Goal: Task Accomplishment & Management: Manage account settings

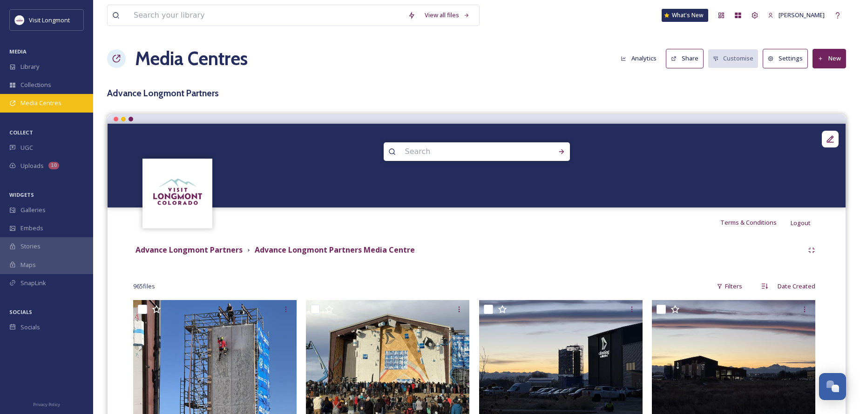
click at [45, 103] on span "Media Centres" at bounding box center [40, 103] width 41 height 9
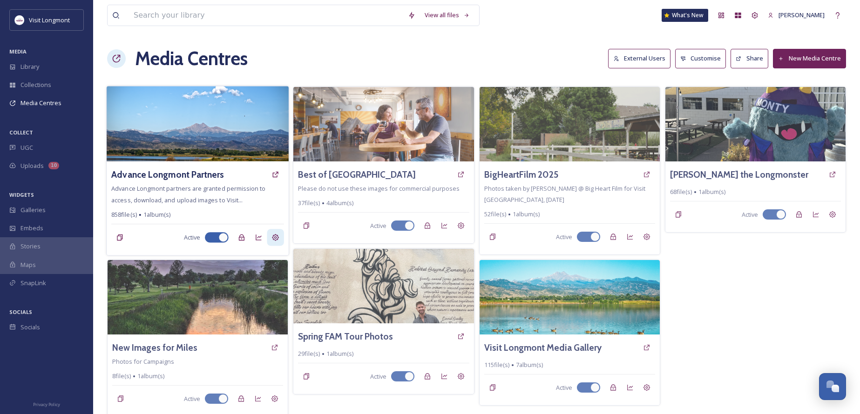
click at [273, 237] on icon at bounding box center [275, 237] width 7 height 7
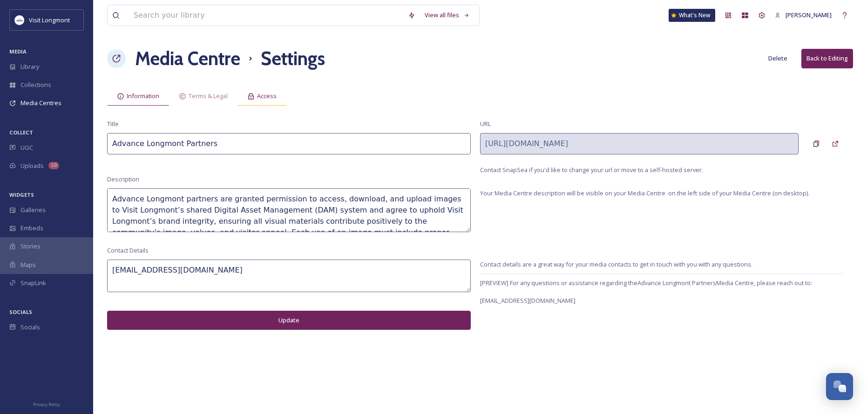
click at [252, 98] on icon at bounding box center [251, 96] width 6 height 6
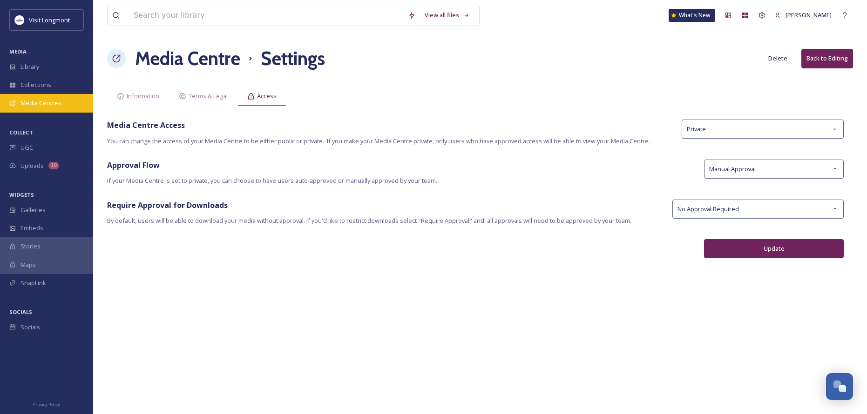
click at [51, 104] on span "Media Centres" at bounding box center [40, 103] width 41 height 9
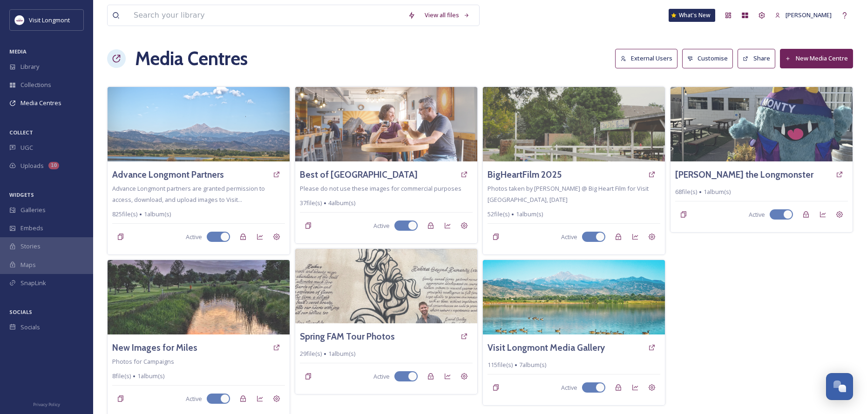
click at [642, 61] on button "External Users" at bounding box center [646, 58] width 62 height 19
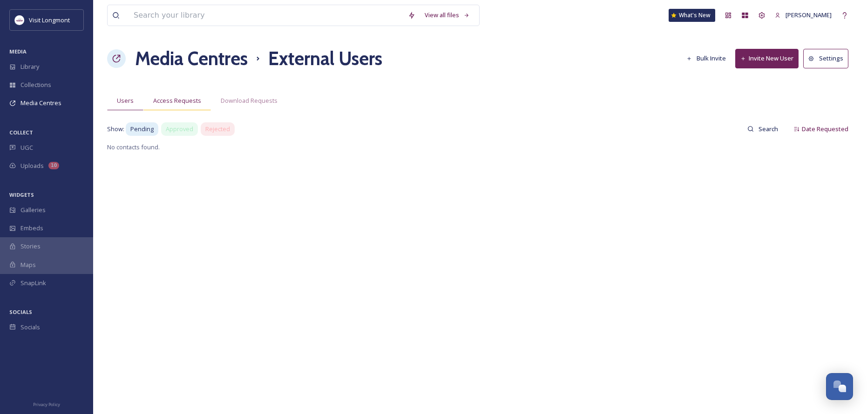
click at [186, 102] on span "Access Requests" at bounding box center [177, 100] width 48 height 9
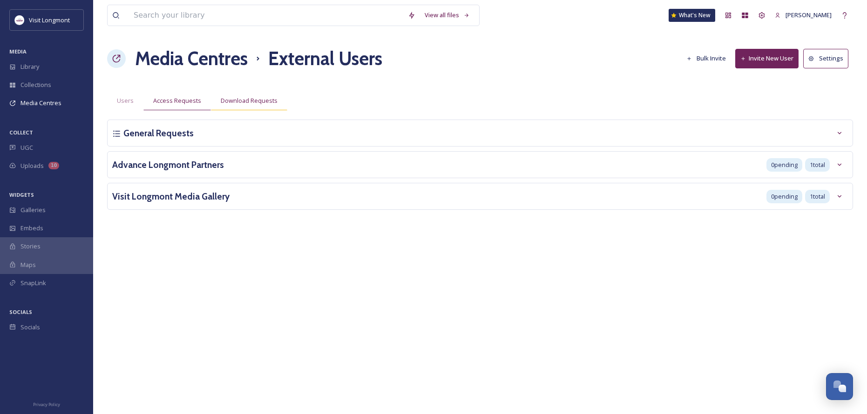
click at [230, 100] on span "Download Requests" at bounding box center [249, 100] width 57 height 9
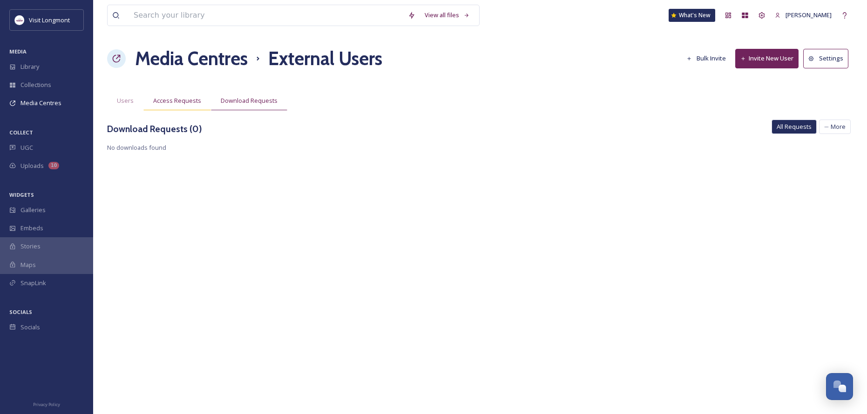
click at [190, 101] on span "Access Requests" at bounding box center [177, 100] width 48 height 9
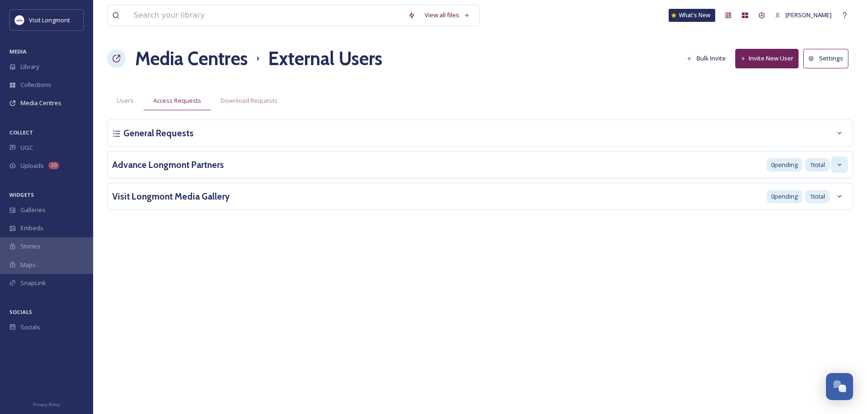
click at [837, 168] on icon at bounding box center [839, 164] width 7 height 7
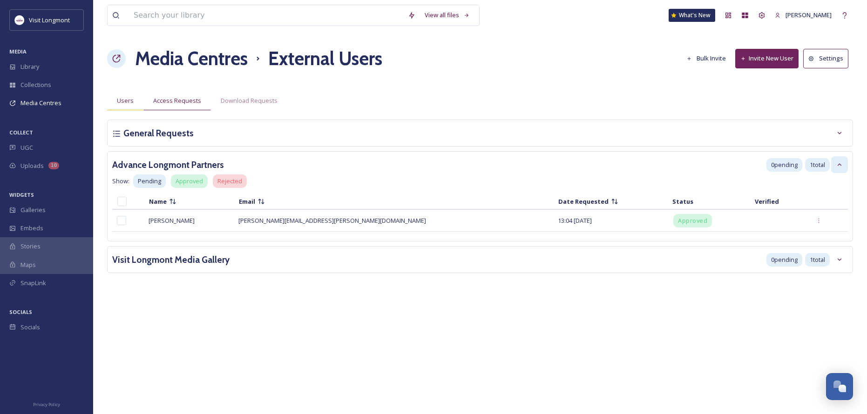
click at [117, 105] on span "Users" at bounding box center [125, 100] width 17 height 9
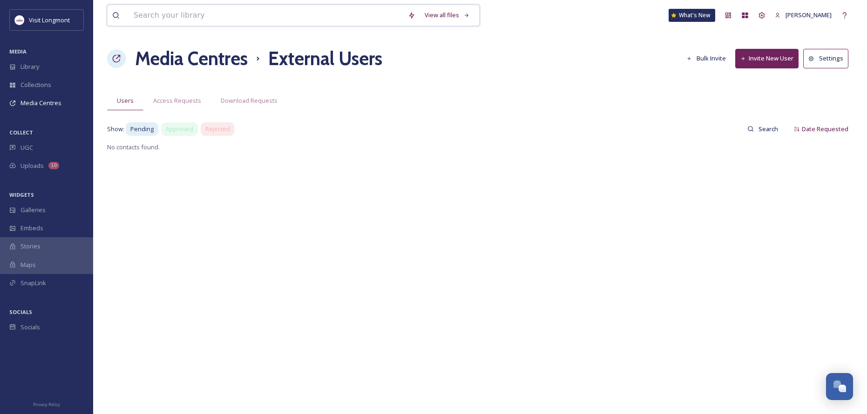
click at [158, 16] on input at bounding box center [266, 15] width 274 height 20
type input "CORNHOLE"
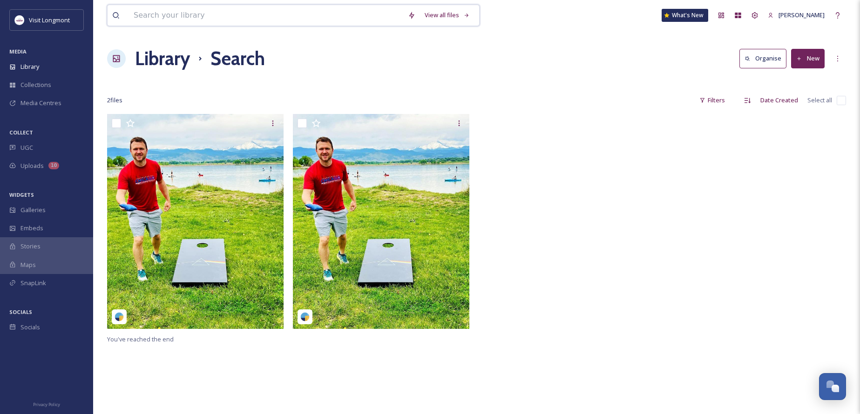
click at [199, 16] on input at bounding box center [266, 15] width 274 height 20
click at [499, 114] on div at bounding box center [569, 224] width 181 height 220
click at [30, 75] on div "Library" at bounding box center [46, 67] width 93 height 18
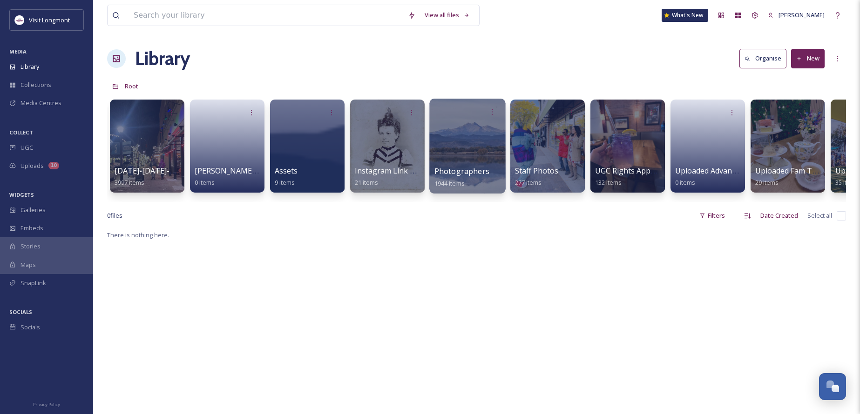
click at [467, 147] on div at bounding box center [467, 146] width 76 height 95
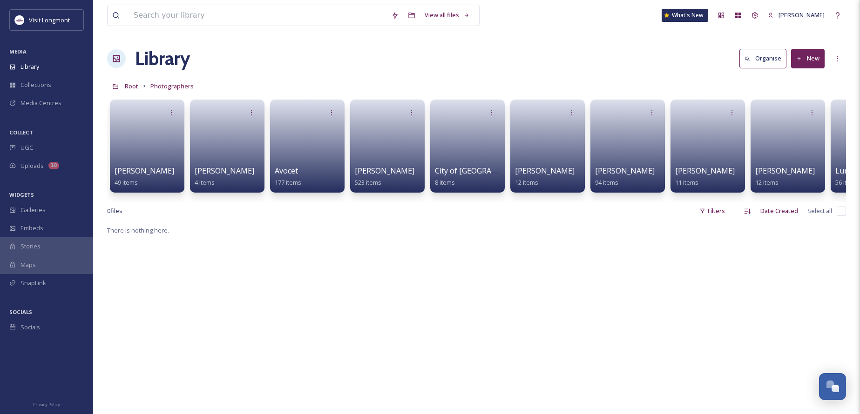
scroll to position [47, 0]
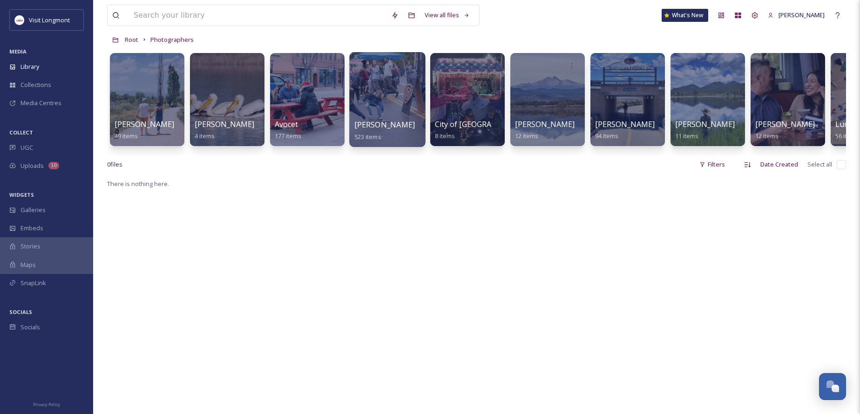
click at [387, 114] on div at bounding box center [387, 99] width 76 height 95
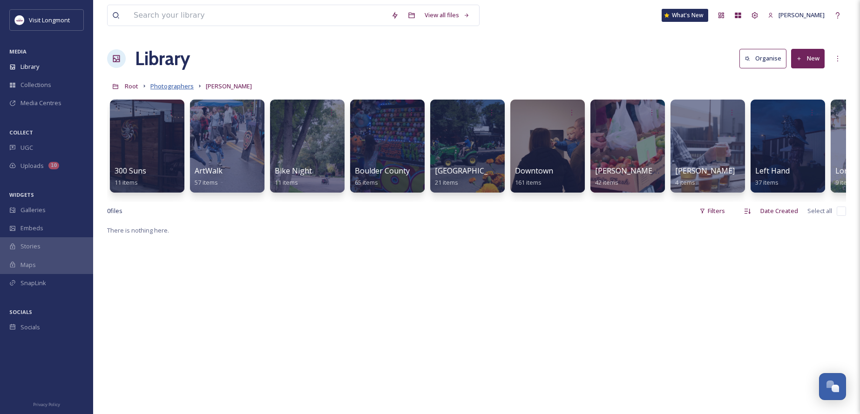
click at [168, 84] on span "Photographers" at bounding box center [171, 86] width 43 height 8
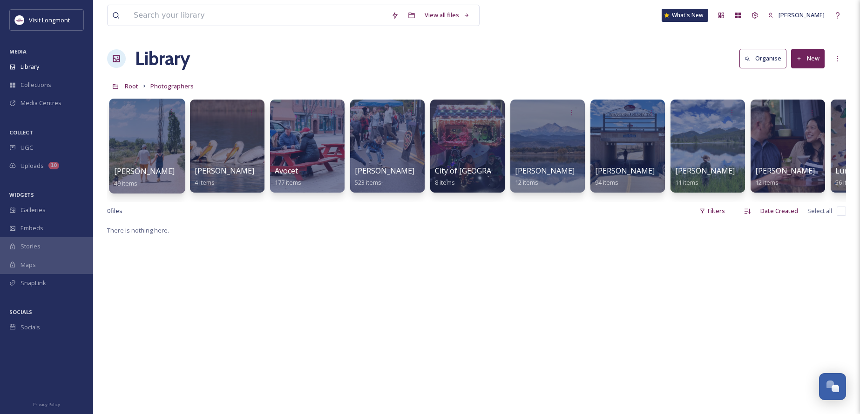
click at [158, 145] on div at bounding box center [147, 146] width 76 height 95
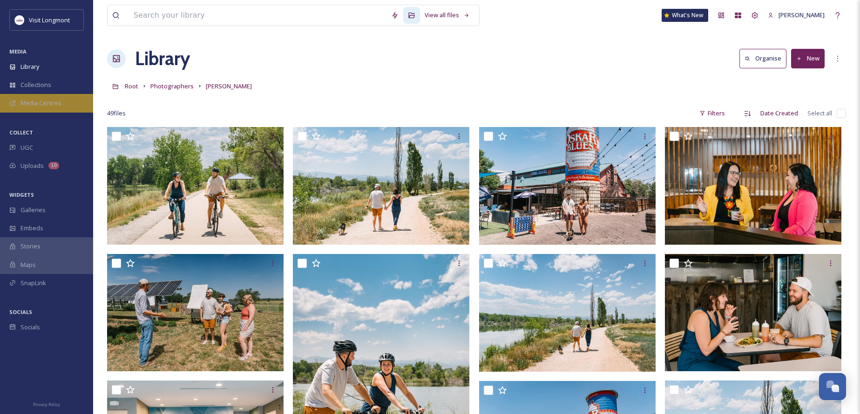
click at [43, 97] on div "Media Centres" at bounding box center [46, 103] width 93 height 18
click at [35, 109] on div "Media Centres" at bounding box center [46, 103] width 93 height 18
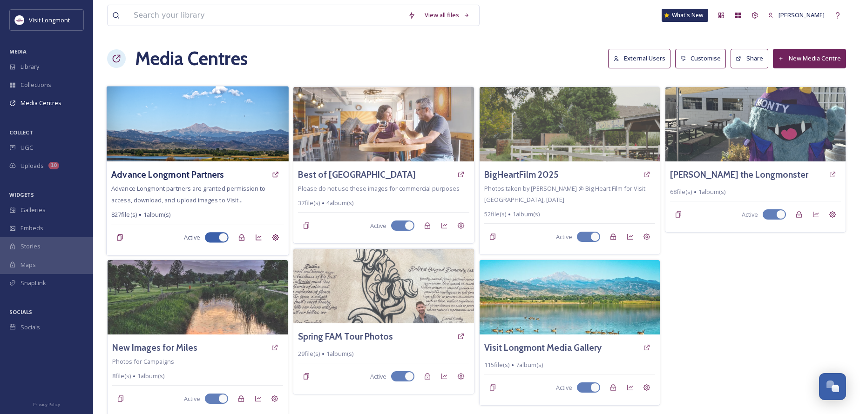
click at [223, 147] on img at bounding box center [198, 123] width 182 height 75
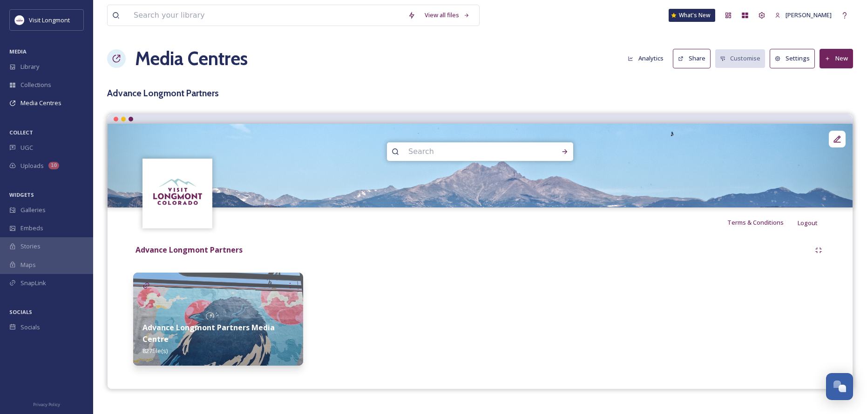
click at [255, 329] on strong "Advance Longmont Partners Media Centre" at bounding box center [208, 334] width 132 height 22
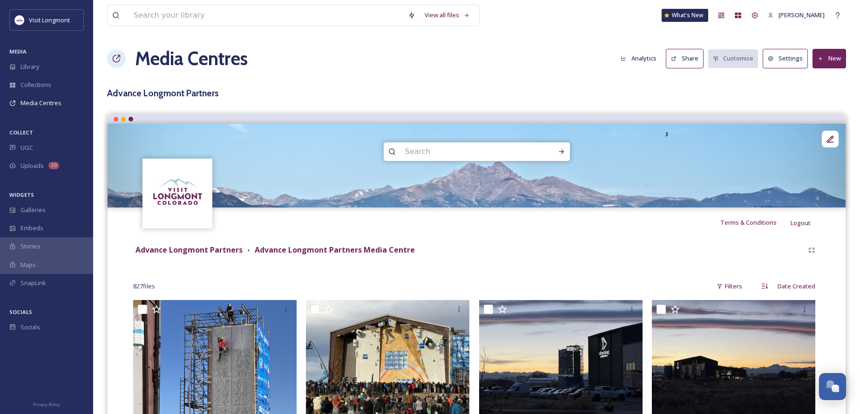
scroll to position [140, 0]
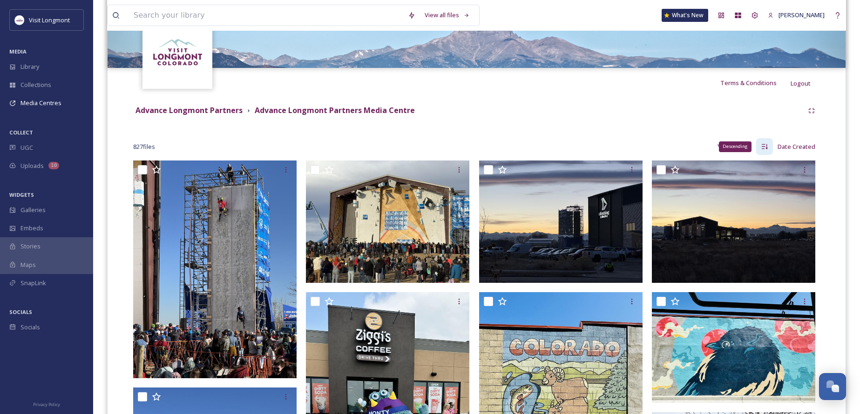
click at [764, 149] on icon at bounding box center [764, 146] width 7 height 7
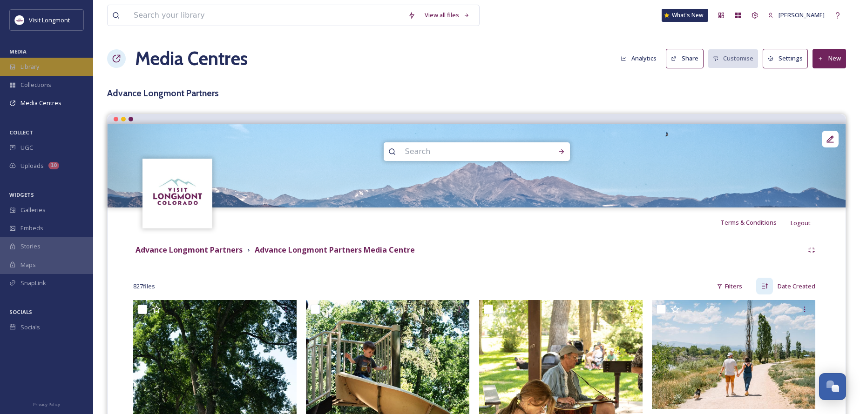
click at [24, 65] on span "Library" at bounding box center [29, 66] width 19 height 9
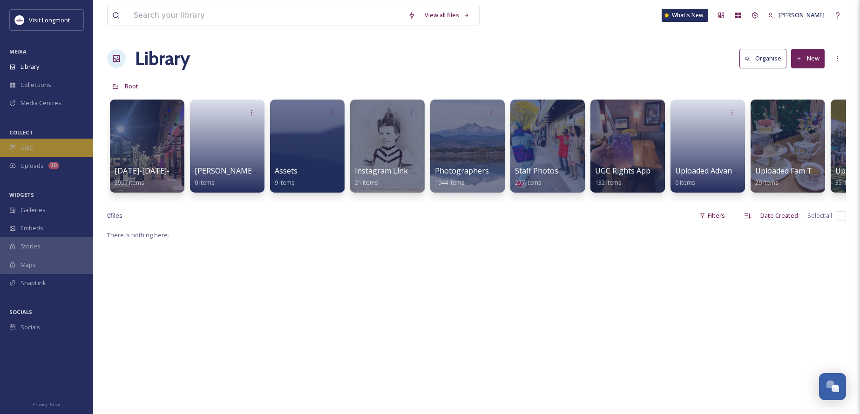
click at [31, 151] on span "UGC" at bounding box center [26, 147] width 13 height 9
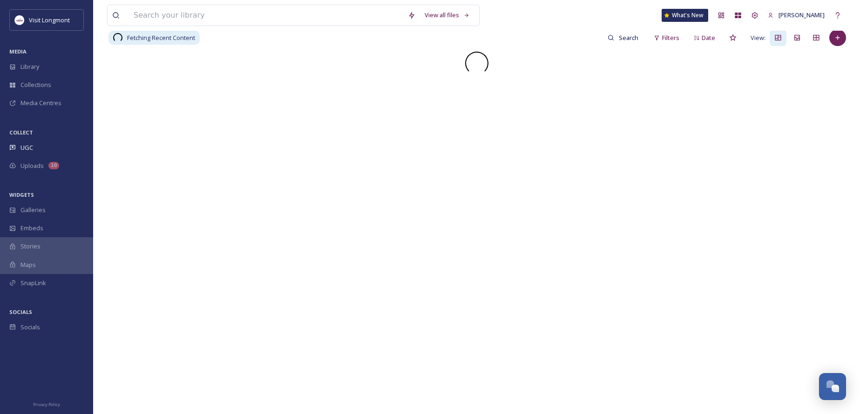
scroll to position [93, 0]
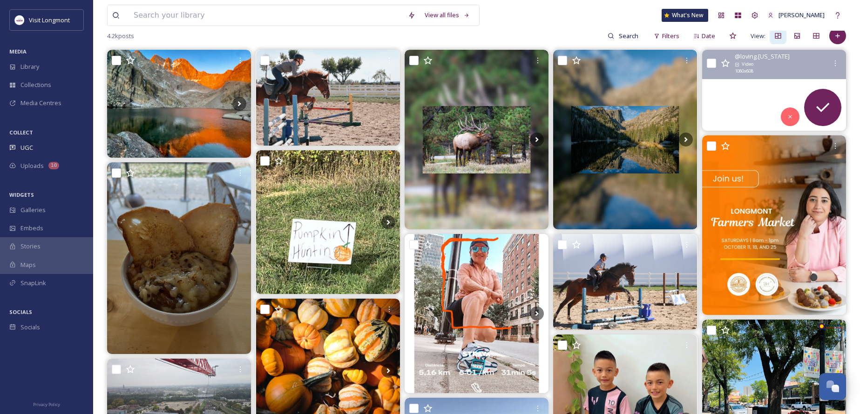
click at [734, 93] on video "Spend a lovely morning watching the ducks on the pond!\a\a#colorado #longmontco…" at bounding box center [774, 90] width 144 height 81
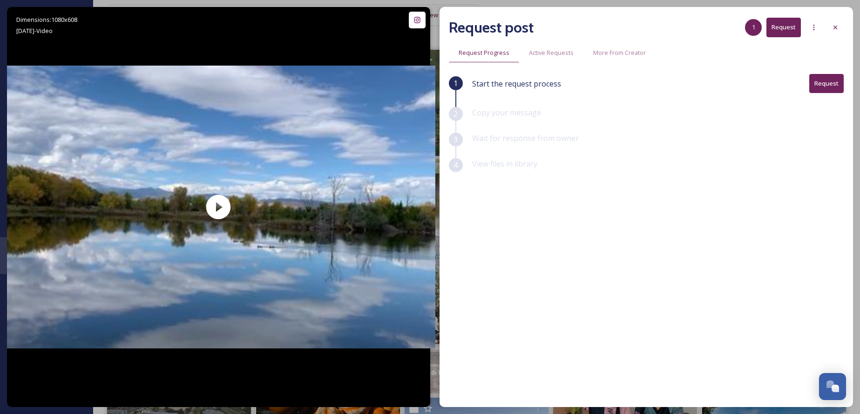
click at [828, 87] on button "Request" at bounding box center [826, 83] width 34 height 19
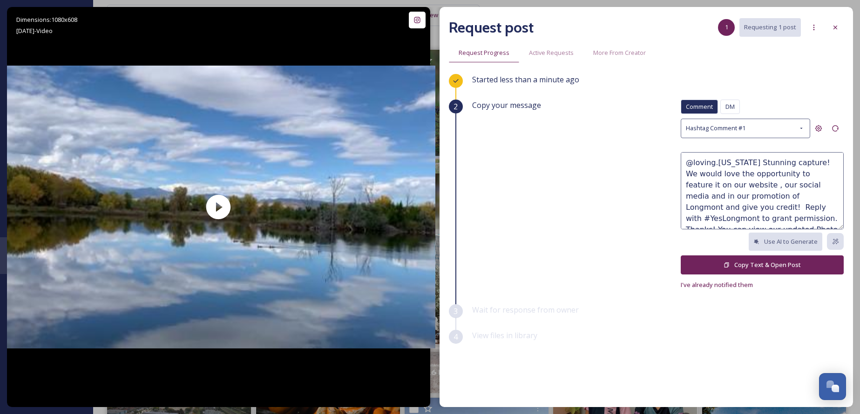
click at [758, 265] on button "Copy Text & Open Post" at bounding box center [762, 265] width 163 height 19
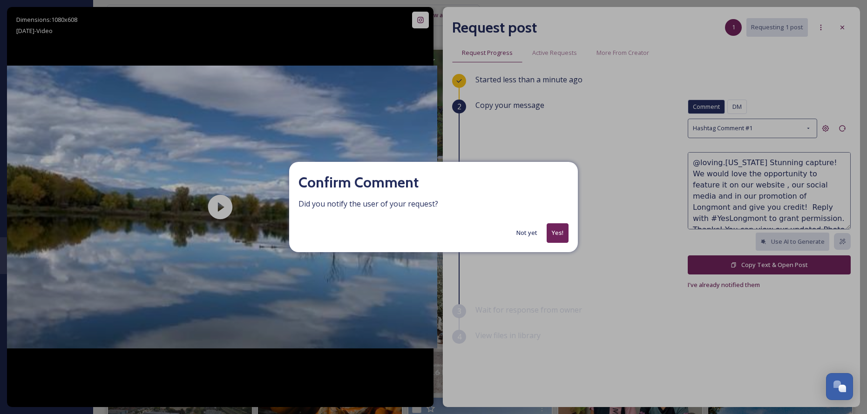
click at [562, 232] on button "Yes!" at bounding box center [558, 233] width 22 height 19
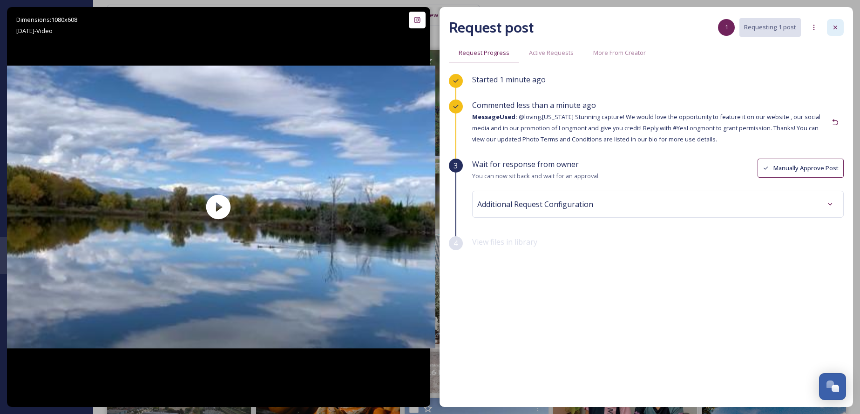
click at [834, 24] on icon at bounding box center [835, 27] width 7 height 7
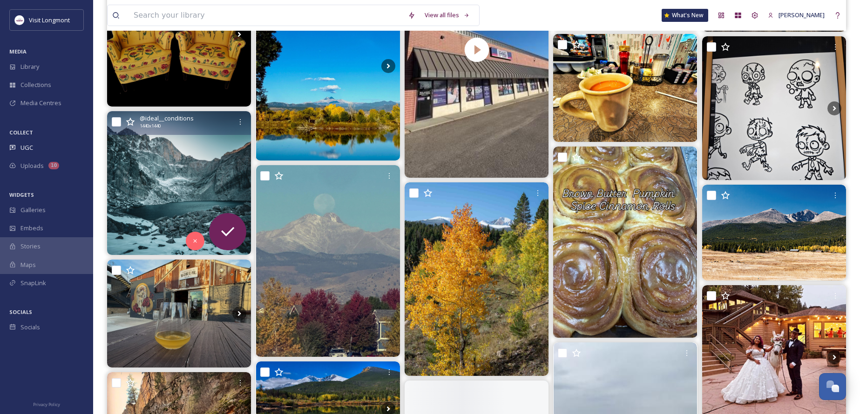
scroll to position [745, 0]
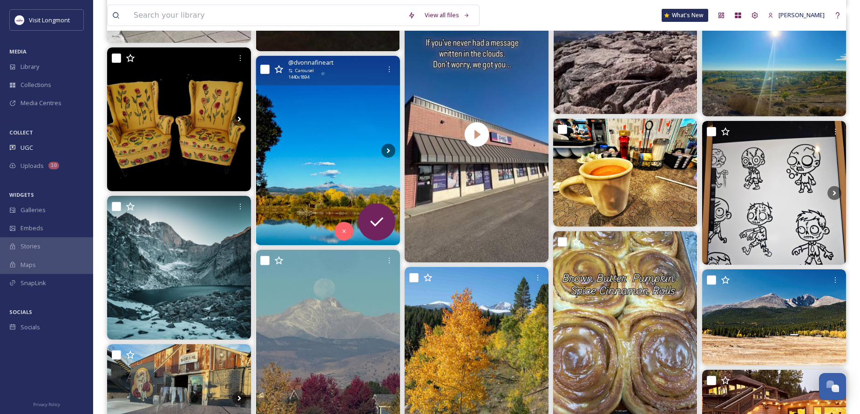
click at [336, 146] on img at bounding box center [328, 150] width 144 height 189
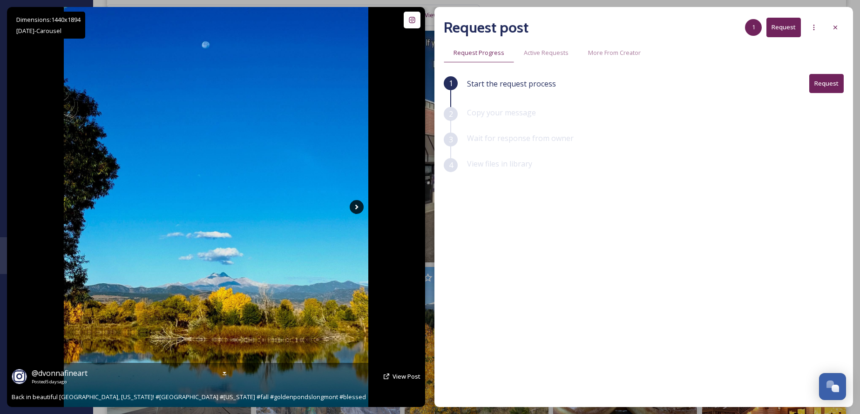
click at [353, 204] on icon at bounding box center [357, 207] width 14 height 14
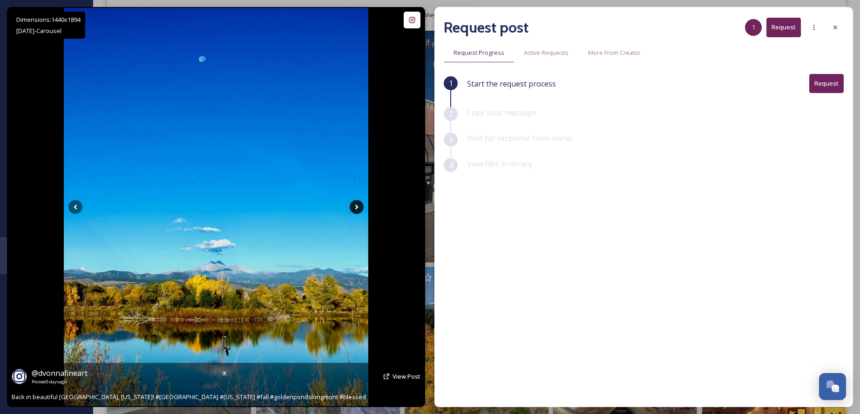
click at [355, 206] on icon at bounding box center [357, 207] width 14 height 14
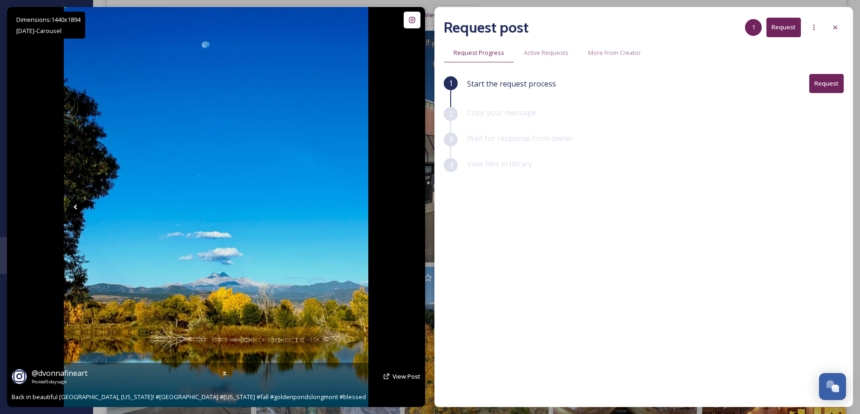
click at [75, 207] on icon at bounding box center [75, 207] width 3 height 5
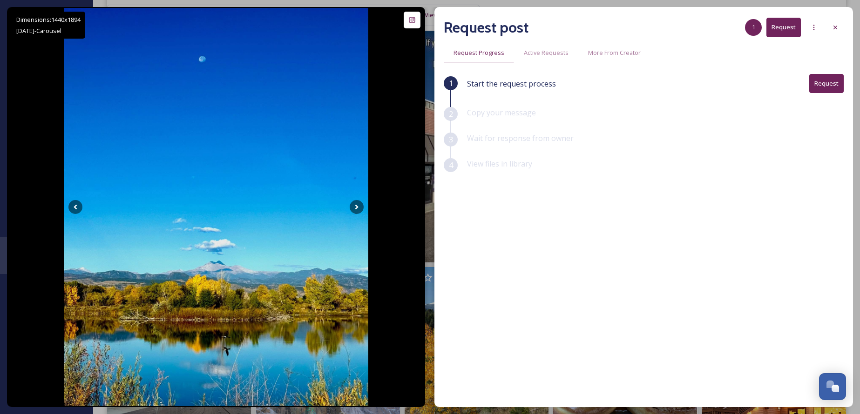
click at [827, 87] on button "Request" at bounding box center [826, 83] width 34 height 19
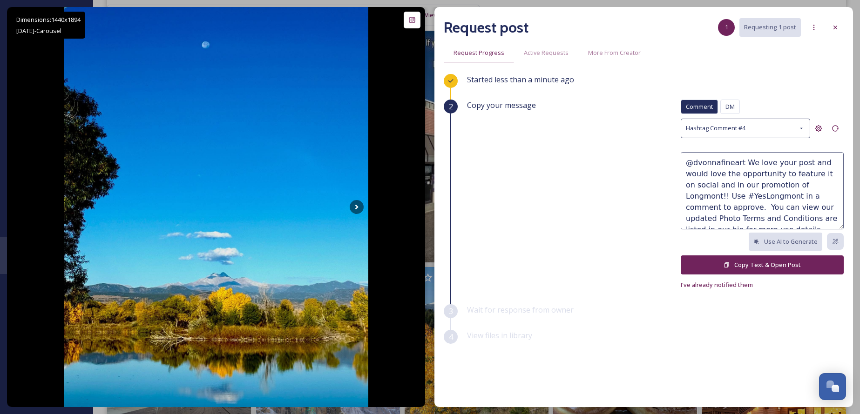
click at [742, 267] on button "Copy Text & Open Post" at bounding box center [762, 265] width 163 height 19
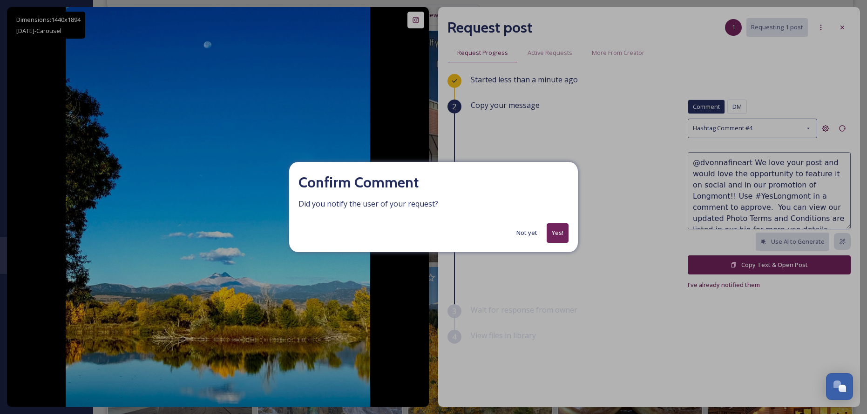
click at [531, 234] on button "Not yet" at bounding box center [527, 233] width 30 height 18
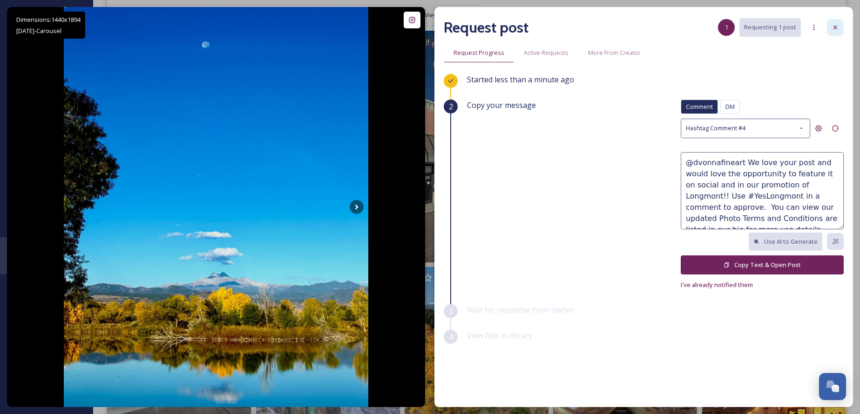
click at [837, 27] on icon at bounding box center [835, 27] width 7 height 7
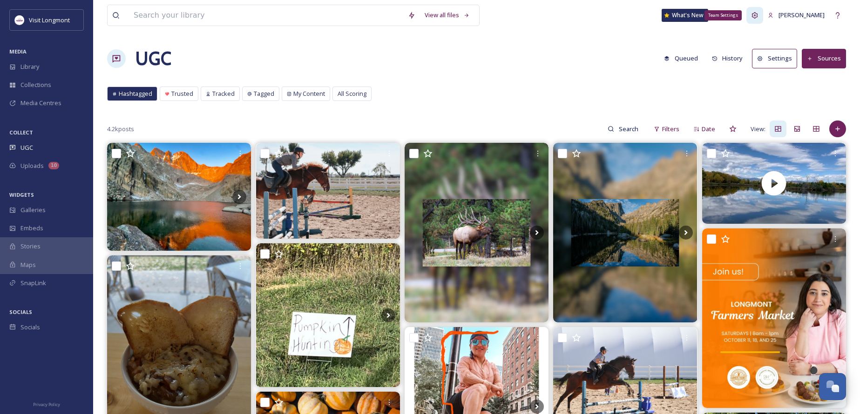
click at [759, 14] on icon at bounding box center [754, 15] width 7 height 7
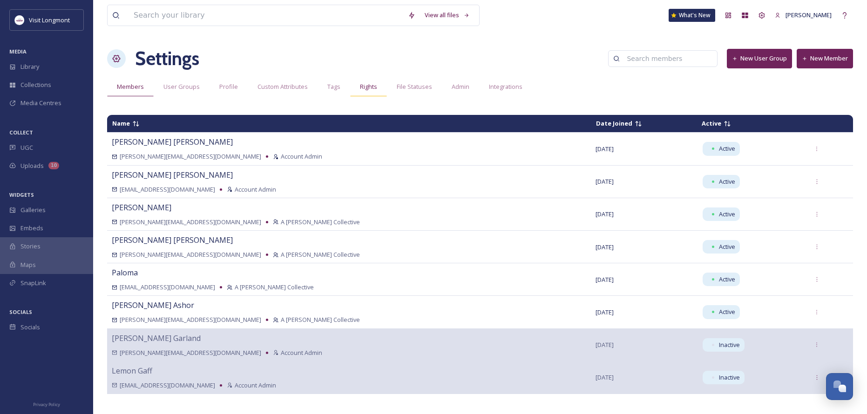
click at [361, 88] on span "Rights" at bounding box center [368, 86] width 17 height 9
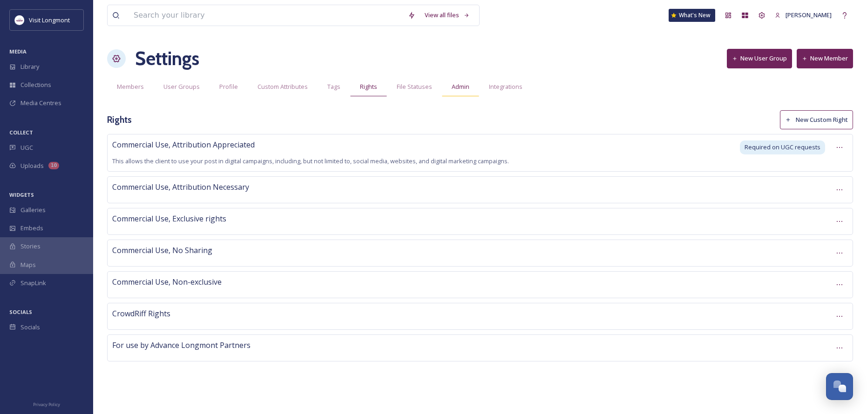
click at [465, 86] on span "Admin" at bounding box center [461, 86] width 18 height 9
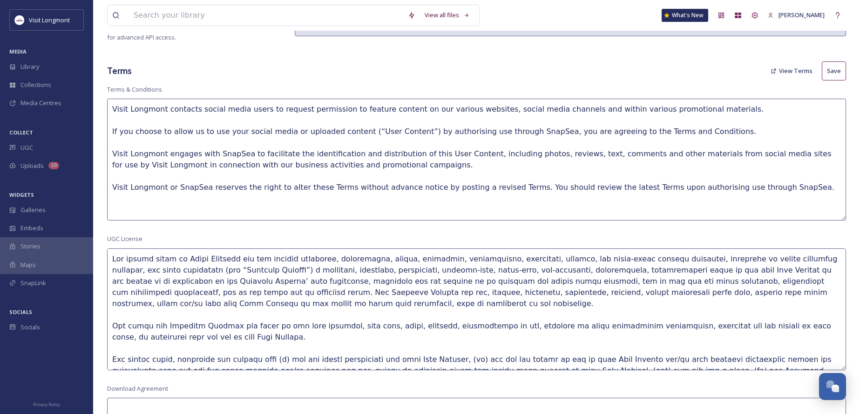
scroll to position [233, 0]
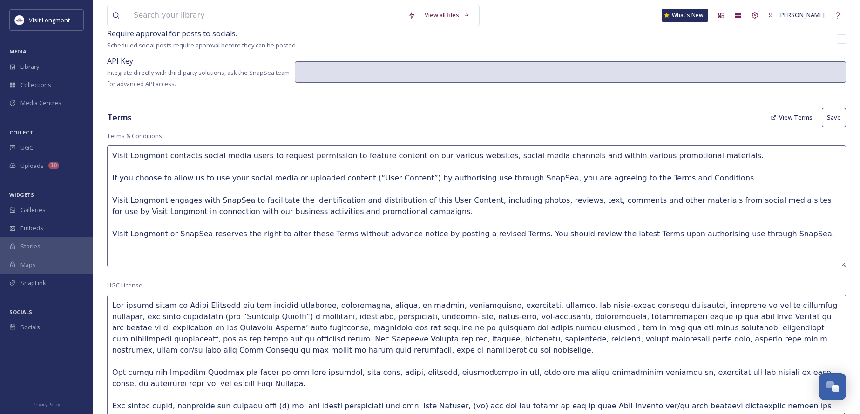
click at [803, 114] on button "View Terms" at bounding box center [791, 118] width 51 height 18
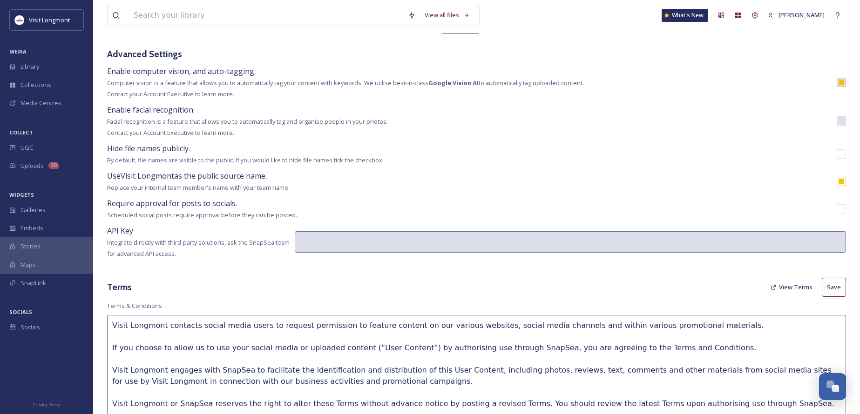
scroll to position [47, 0]
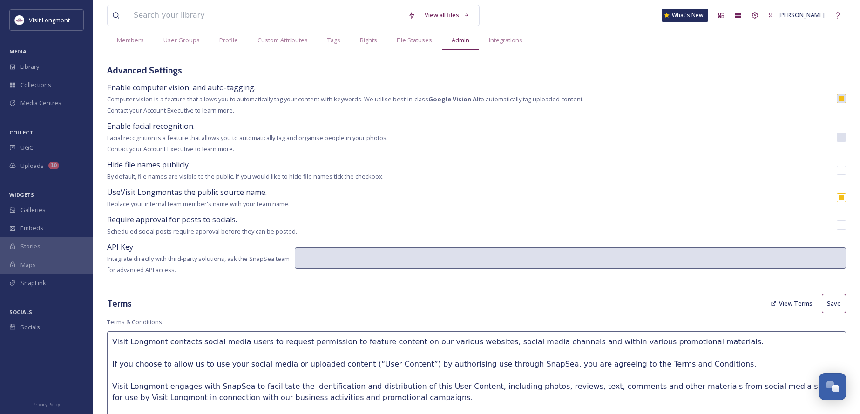
click at [841, 171] on input "checkbox" at bounding box center [841, 170] width 9 height 9
checkbox input "true"
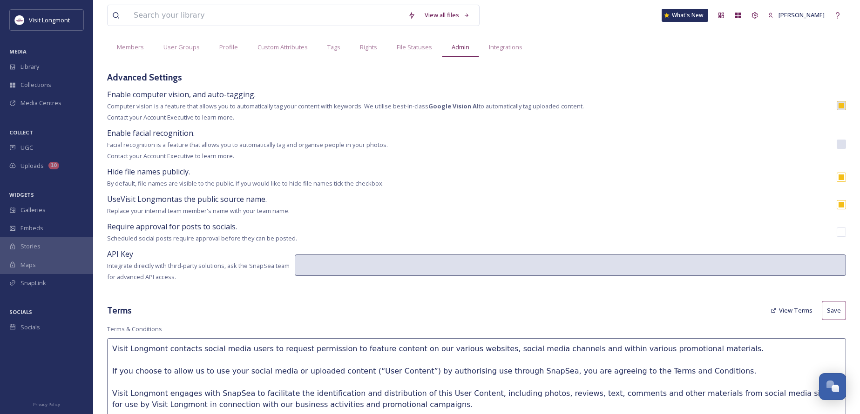
scroll to position [0, 0]
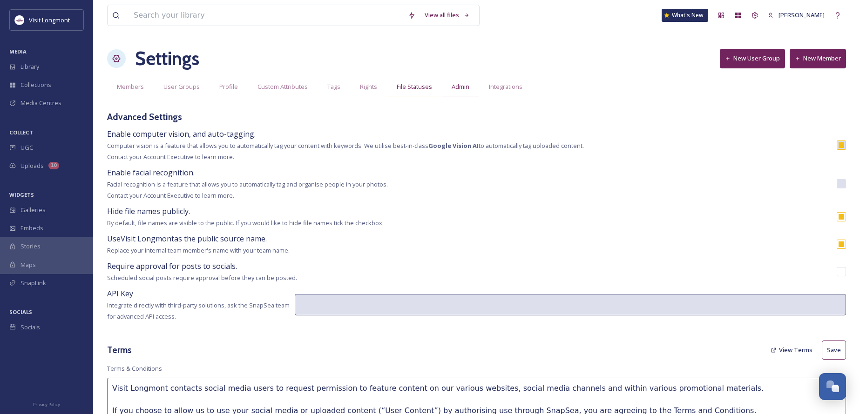
click at [408, 88] on span "File Statuses" at bounding box center [414, 86] width 35 height 9
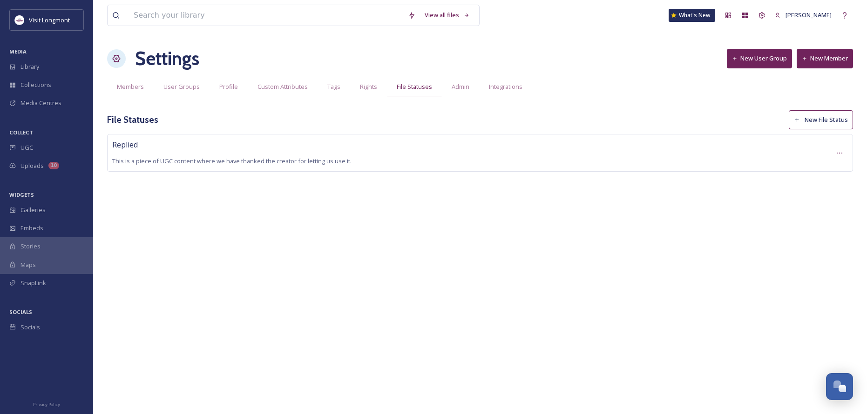
click at [500, 88] on span "Integrations" at bounding box center [506, 86] width 34 height 9
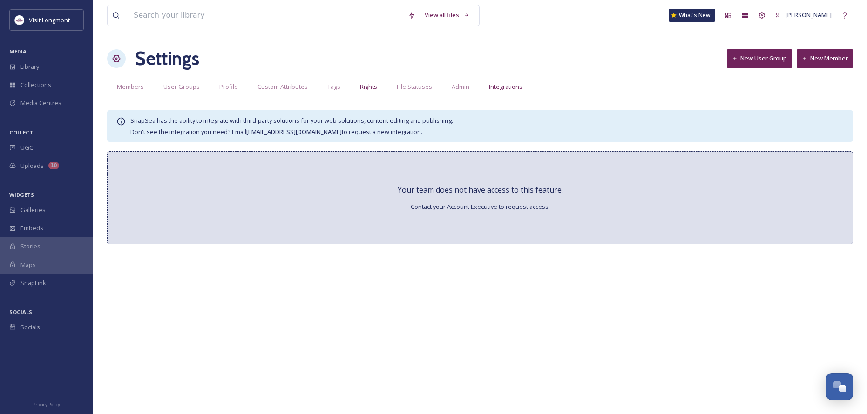
click at [355, 86] on div "Rights" at bounding box center [368, 86] width 37 height 19
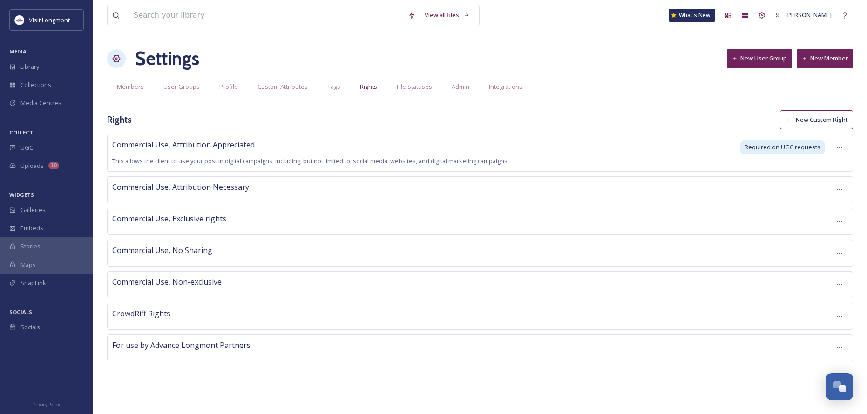
click at [240, 346] on span "For use by Advance Longmont Partners" at bounding box center [181, 345] width 138 height 10
click at [840, 345] on icon at bounding box center [839, 348] width 7 height 7
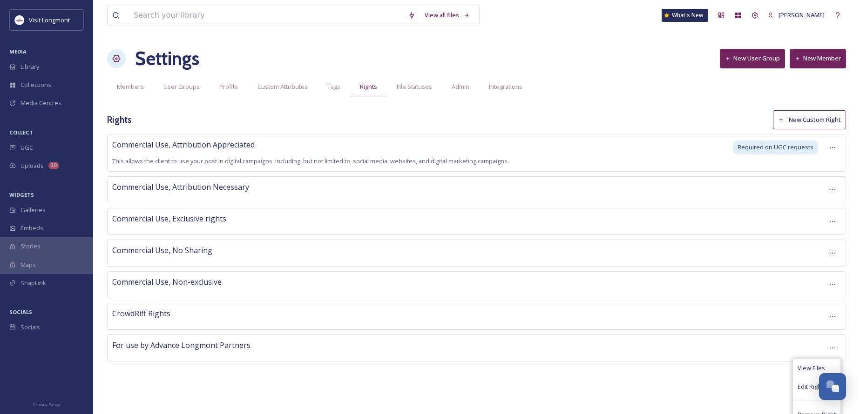
click at [707, 395] on div "View all files What's New [PERSON_NAME] Settings New User Group New Member Memb…" at bounding box center [476, 207] width 767 height 414
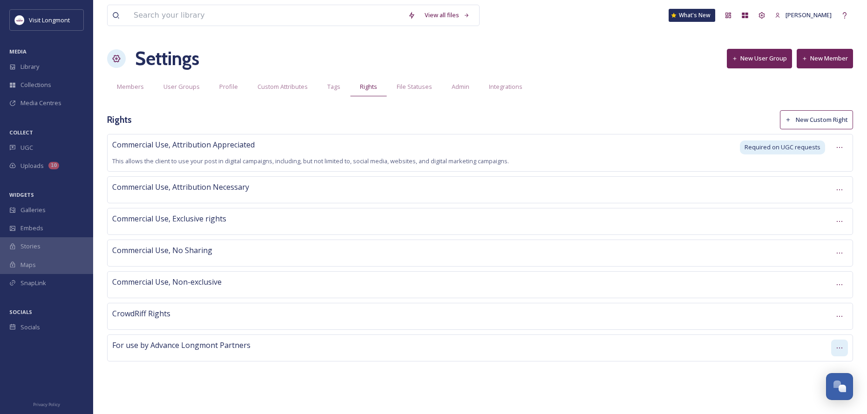
click at [834, 346] on div at bounding box center [839, 348] width 17 height 17
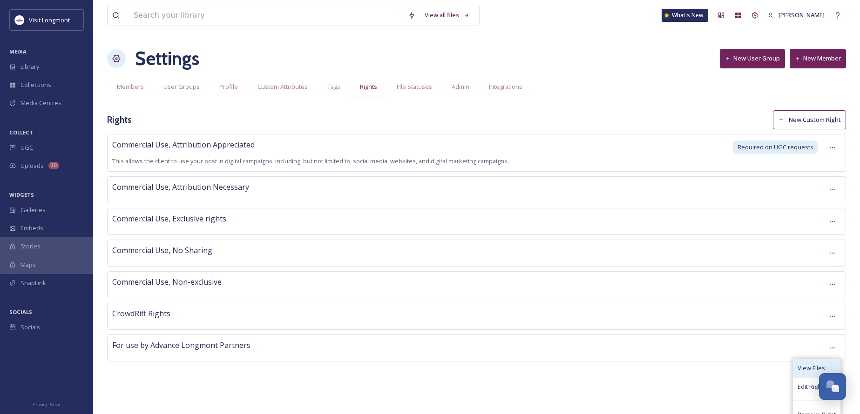
click at [814, 368] on span "View Files" at bounding box center [811, 368] width 27 height 9
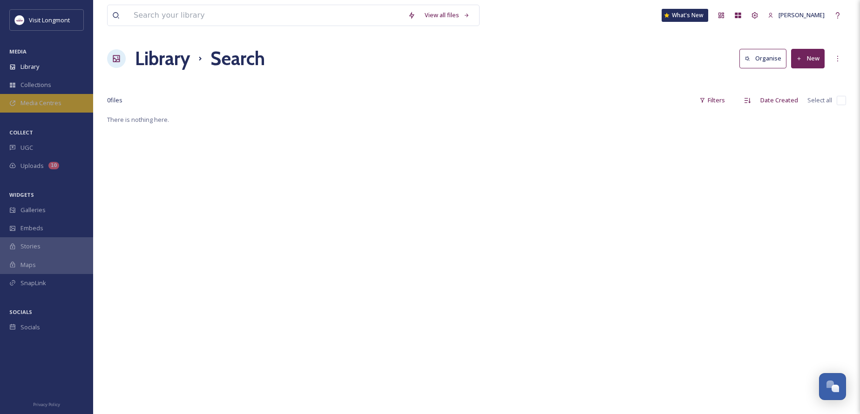
click at [48, 109] on div "Media Centres" at bounding box center [46, 103] width 93 height 18
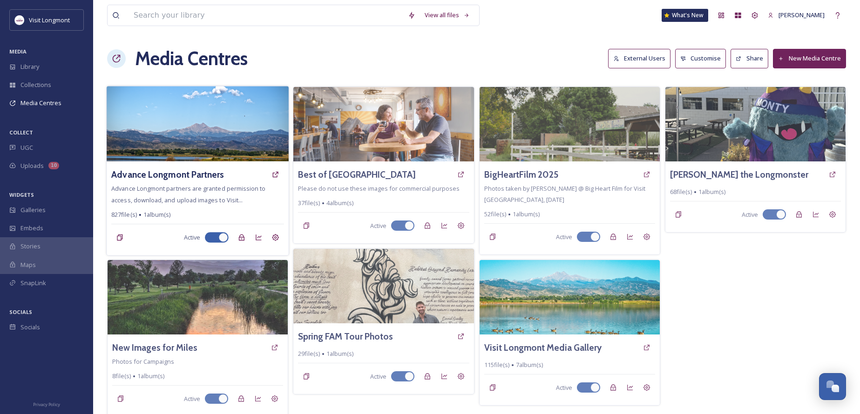
click at [236, 149] on img at bounding box center [198, 123] width 182 height 75
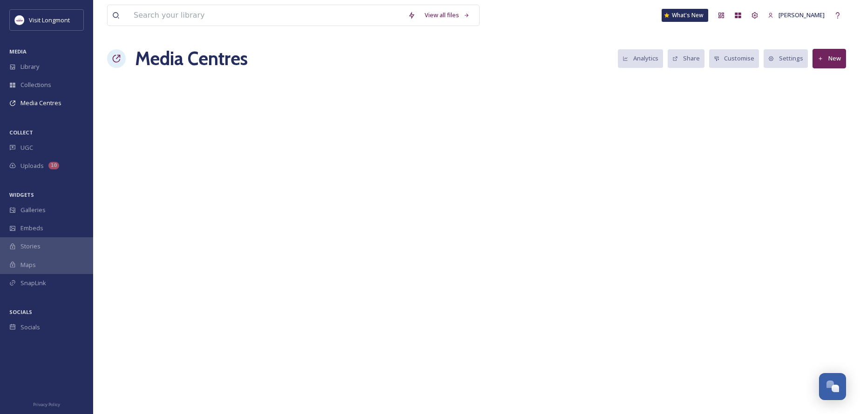
click at [212, 176] on div "View all files What's New [PERSON_NAME] Media Centres Analytics Share Customise…" at bounding box center [476, 207] width 767 height 414
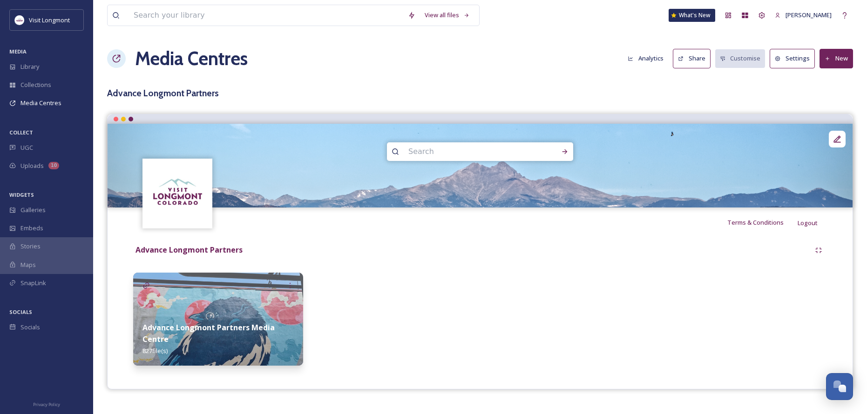
click at [278, 308] on img at bounding box center [218, 319] width 170 height 93
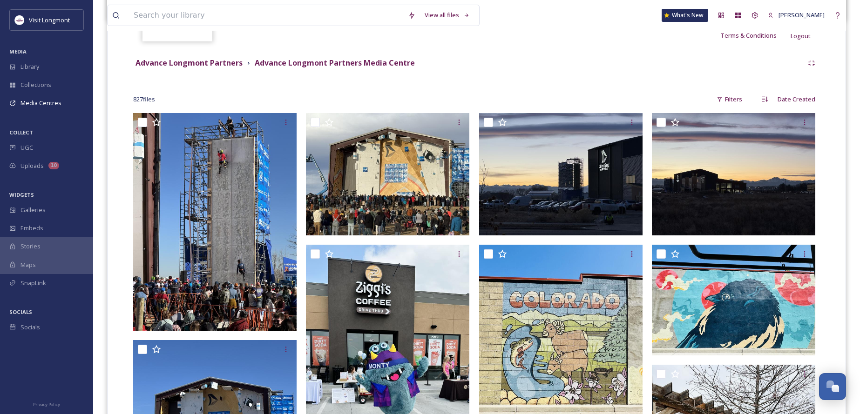
scroll to position [279, 0]
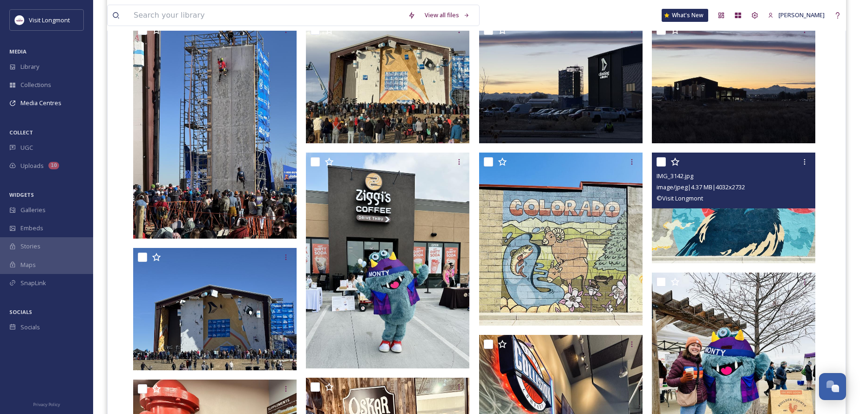
click at [660, 164] on input "checkbox" at bounding box center [661, 161] width 9 height 9
checkbox input "true"
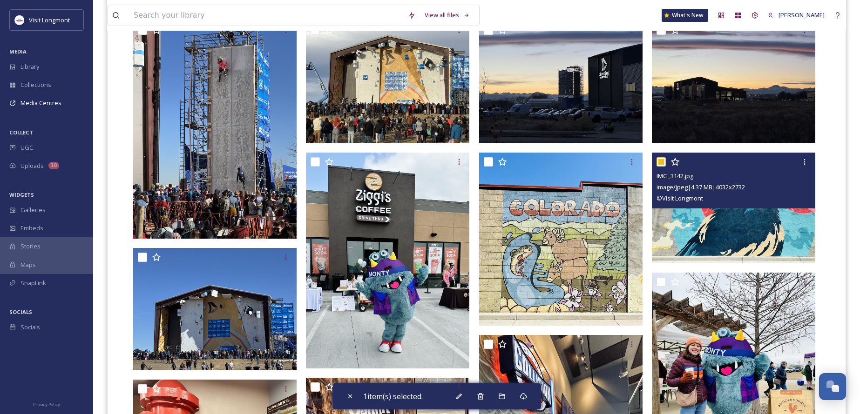
click at [704, 228] on img at bounding box center [733, 208] width 163 height 111
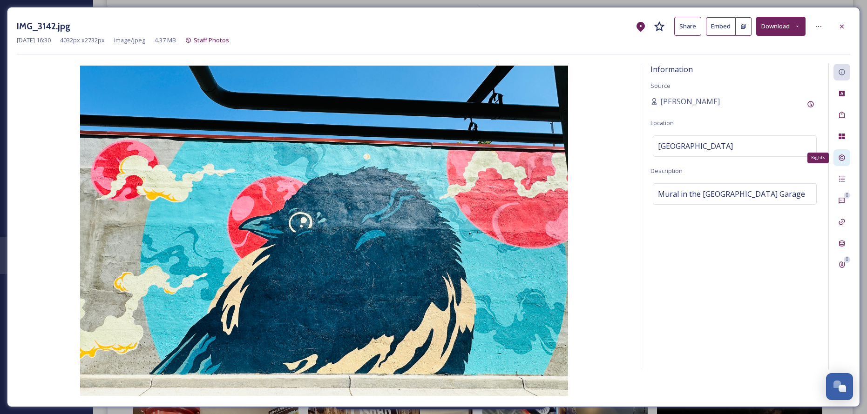
click at [846, 163] on div "Rights" at bounding box center [842, 157] width 17 height 17
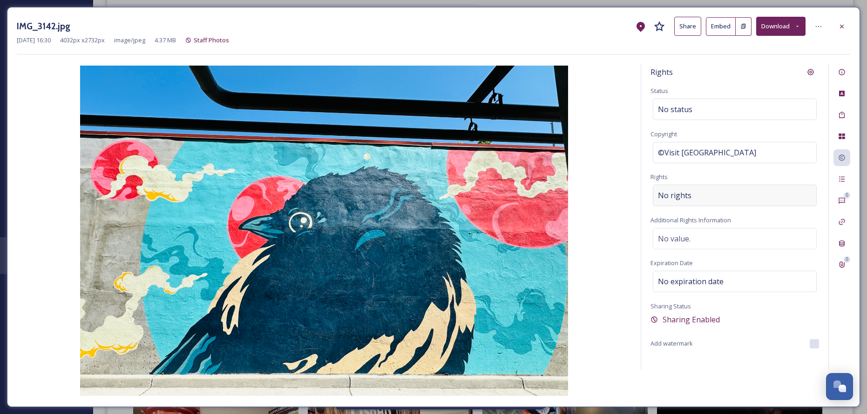
click at [714, 193] on div "No rights" at bounding box center [735, 195] width 164 height 21
click at [705, 200] on input at bounding box center [707, 198] width 102 height 20
click at [697, 197] on input at bounding box center [707, 198] width 102 height 20
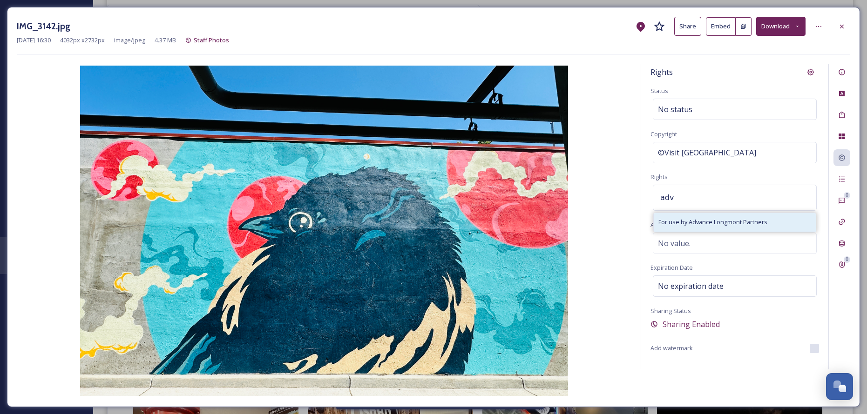
type input "adv"
click at [692, 224] on span "For use by Advance Longmont Partners" at bounding box center [712, 222] width 109 height 9
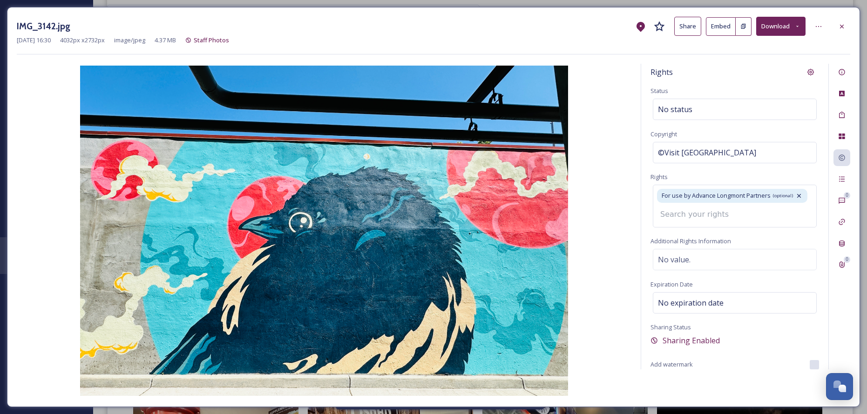
click at [761, 88] on div "Rights Status No status Copyright ©Visit Longmont Rights For use by Advance Lon…" at bounding box center [734, 217] width 187 height 306
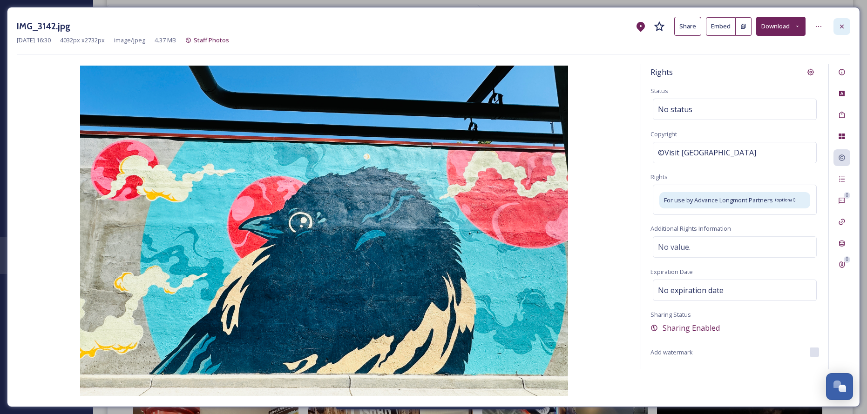
click at [846, 27] on div at bounding box center [842, 26] width 17 height 17
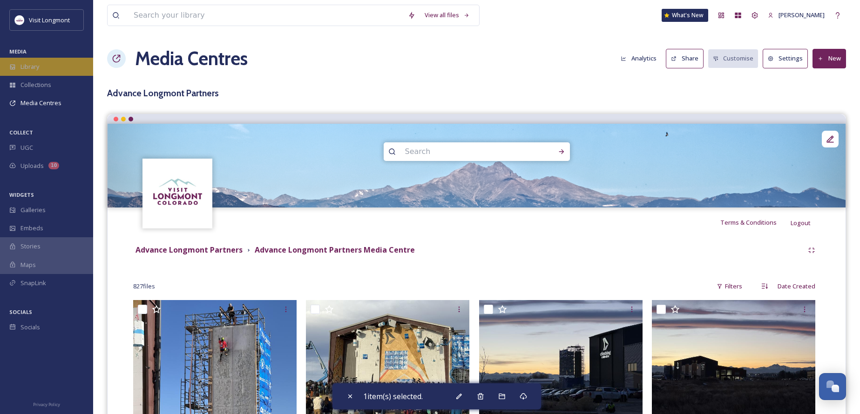
click at [35, 67] on span "Library" at bounding box center [29, 66] width 19 height 9
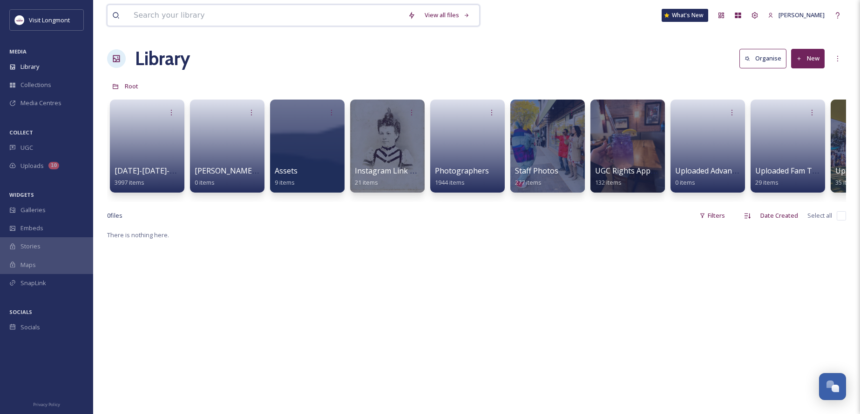
click at [198, 20] on input at bounding box center [266, 15] width 274 height 20
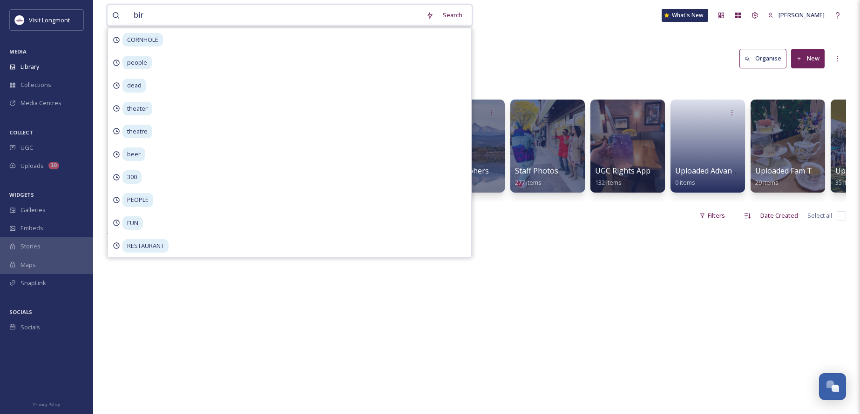
type input "bird"
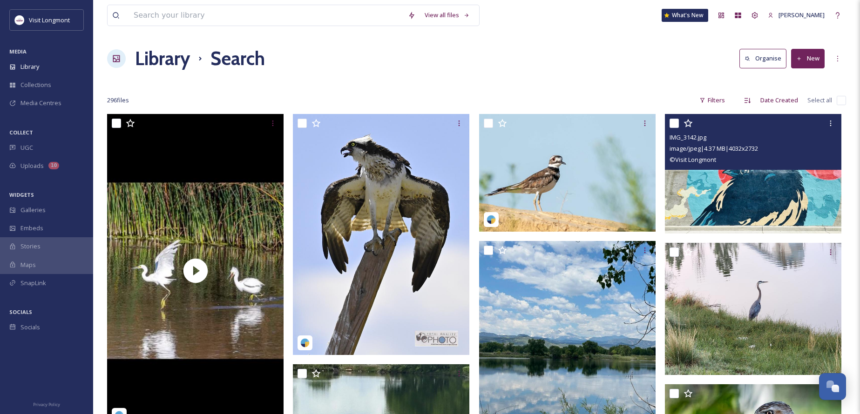
click at [738, 199] on img at bounding box center [753, 174] width 176 height 120
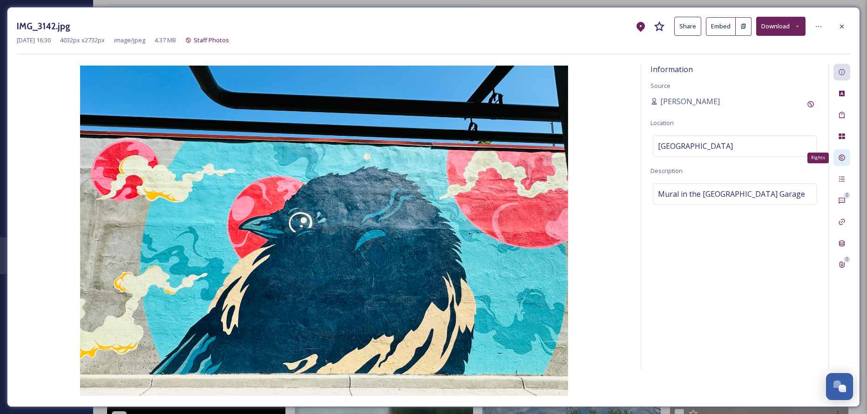
click at [837, 159] on div "Rights" at bounding box center [842, 157] width 17 height 17
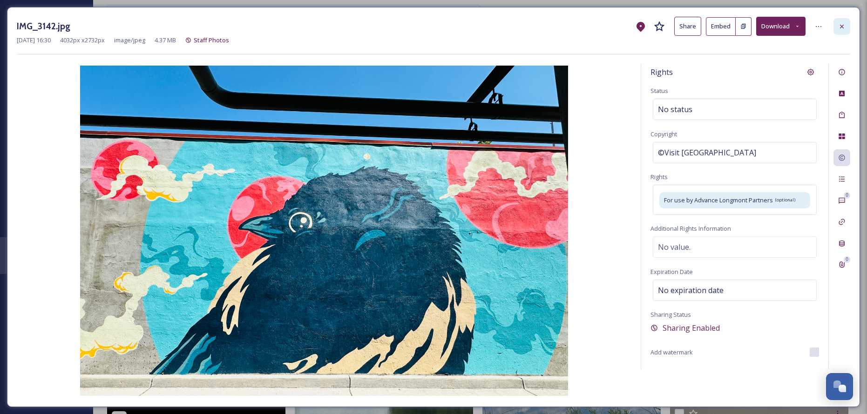
click at [846, 23] on div at bounding box center [842, 26] width 17 height 17
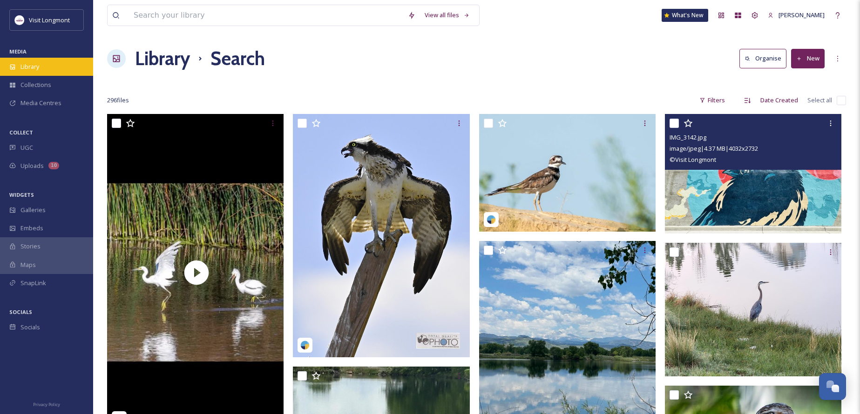
click at [29, 68] on span "Library" at bounding box center [29, 66] width 19 height 9
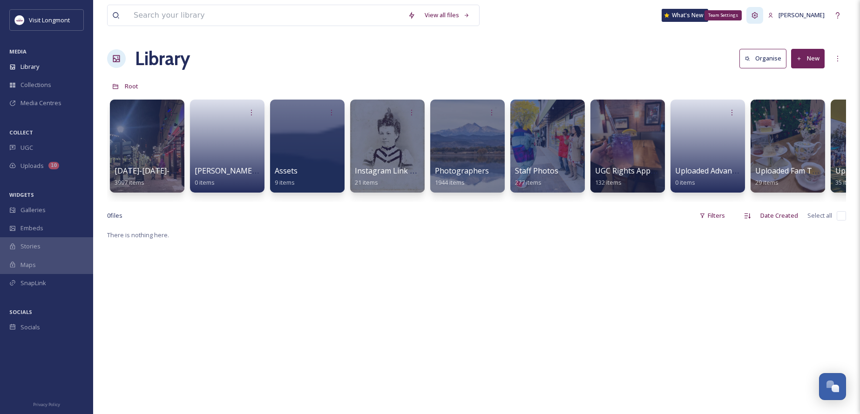
click at [758, 13] on icon at bounding box center [755, 15] width 6 height 6
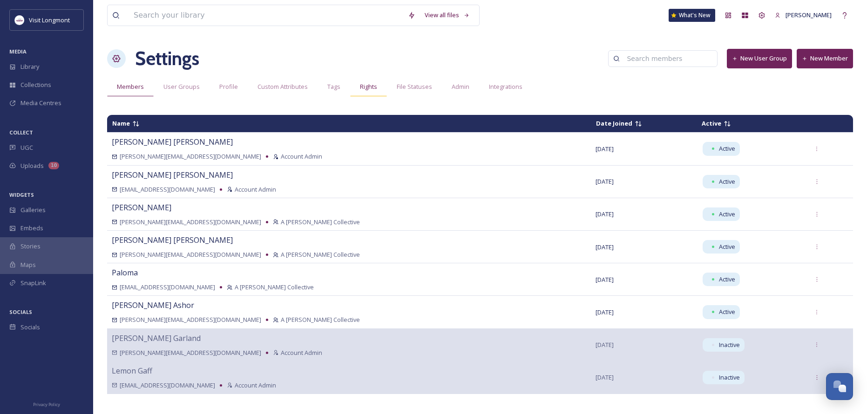
click at [360, 86] on span "Rights" at bounding box center [368, 86] width 17 height 9
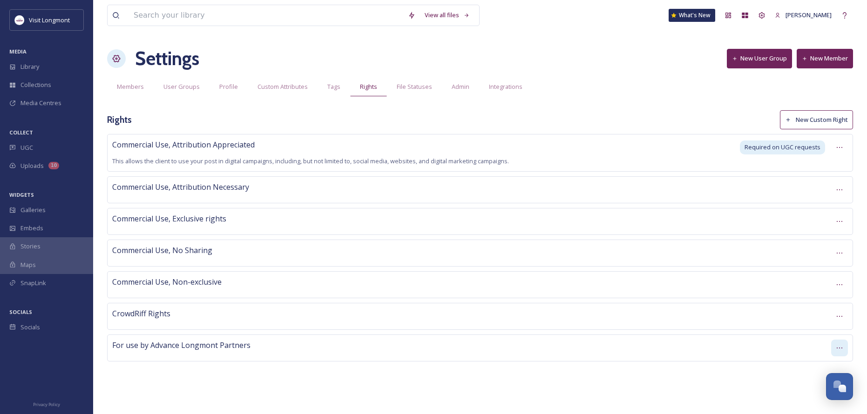
click at [840, 350] on icon at bounding box center [839, 348] width 7 height 7
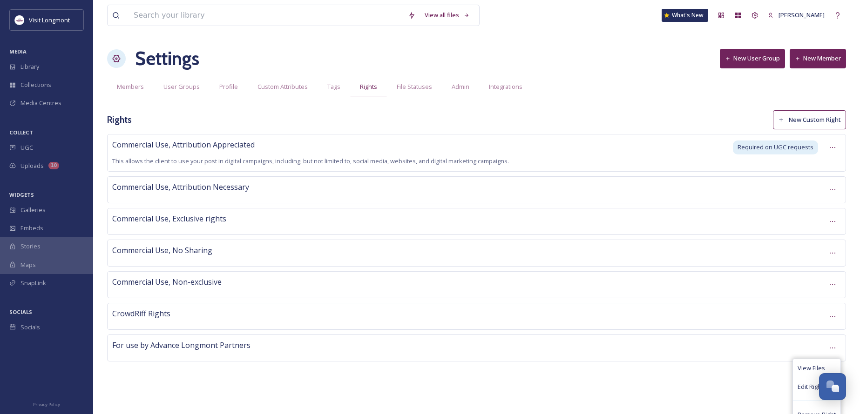
click at [627, 354] on div "For use by Advance Longmont Partners" at bounding box center [465, 348] width 707 height 16
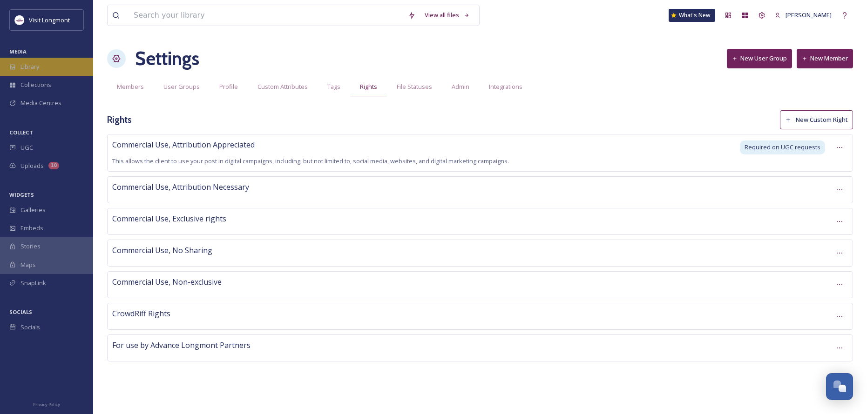
click at [38, 67] on span "Library" at bounding box center [29, 66] width 19 height 9
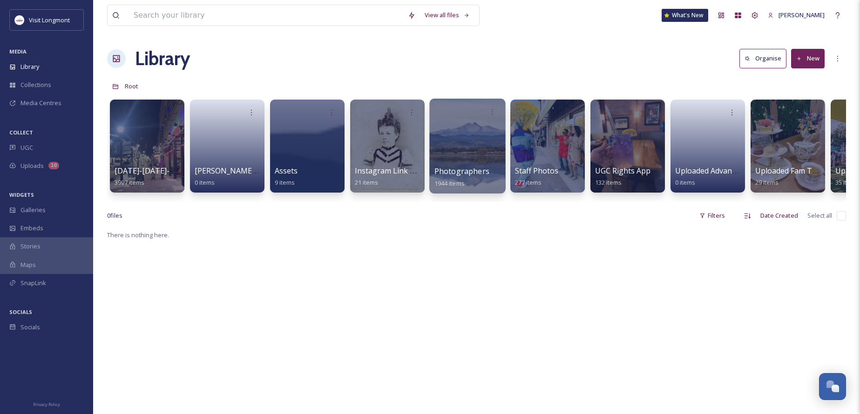
click at [469, 152] on div at bounding box center [467, 146] width 76 height 95
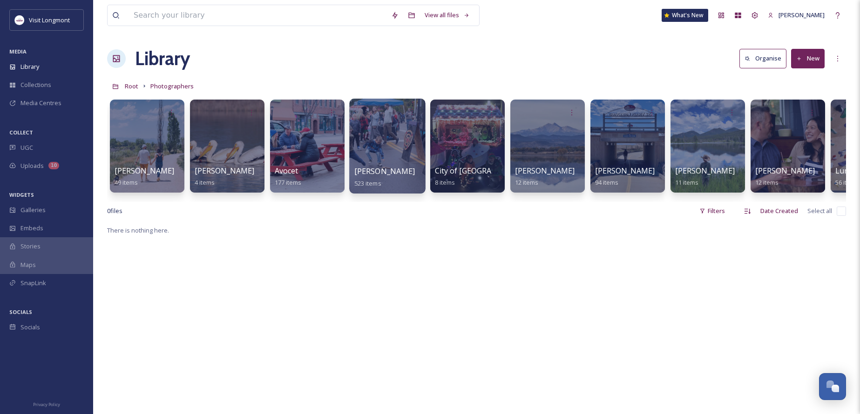
click at [392, 161] on div at bounding box center [387, 146] width 76 height 95
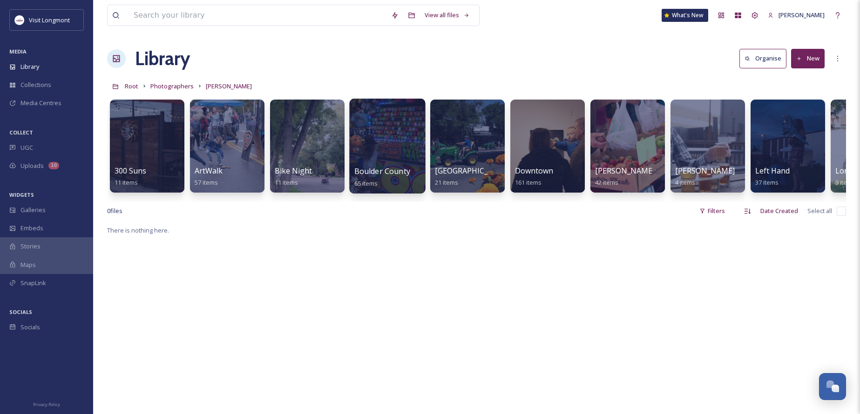
click at [378, 159] on div at bounding box center [387, 146] width 76 height 95
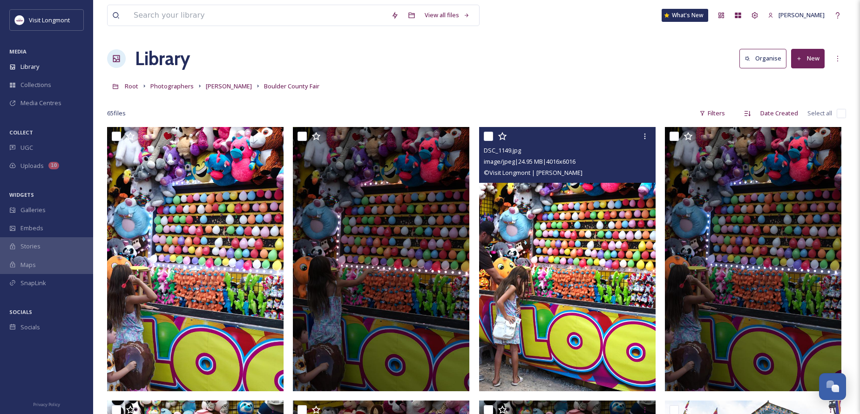
click at [593, 225] on img at bounding box center [567, 259] width 176 height 264
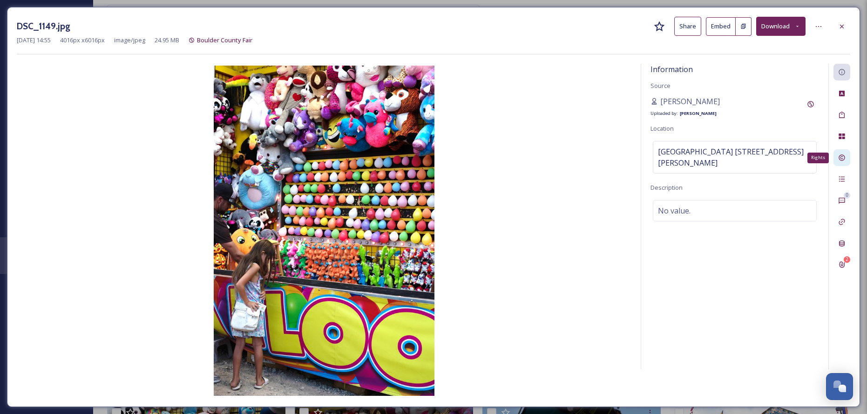
click at [842, 161] on icon at bounding box center [842, 158] width 6 height 6
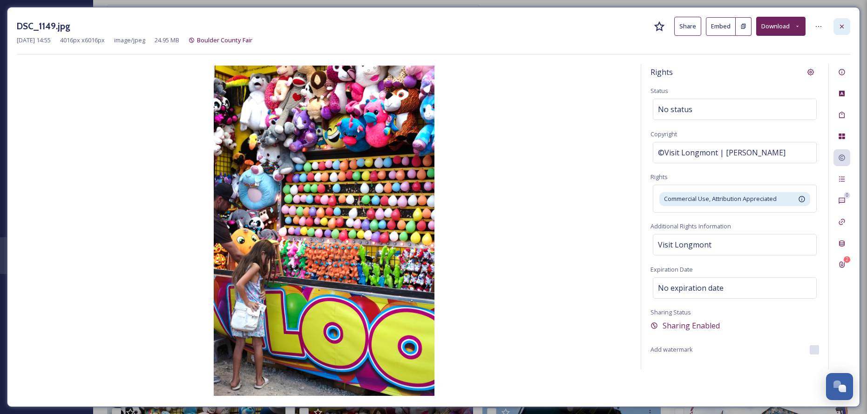
click at [843, 26] on icon at bounding box center [841, 26] width 7 height 7
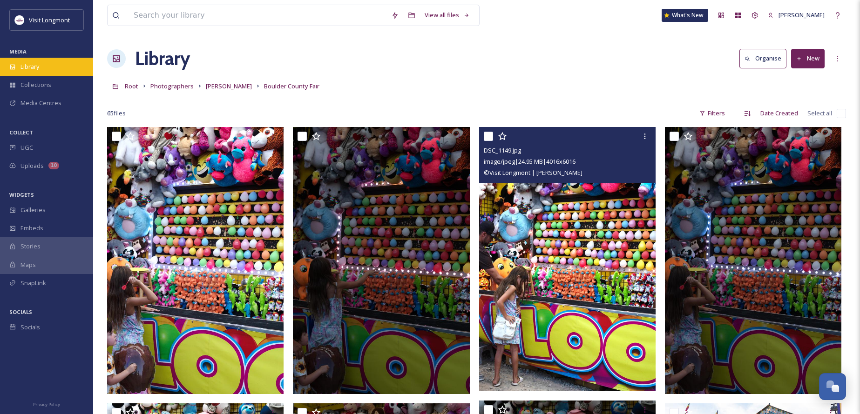
click at [39, 68] on span "Library" at bounding box center [29, 66] width 19 height 9
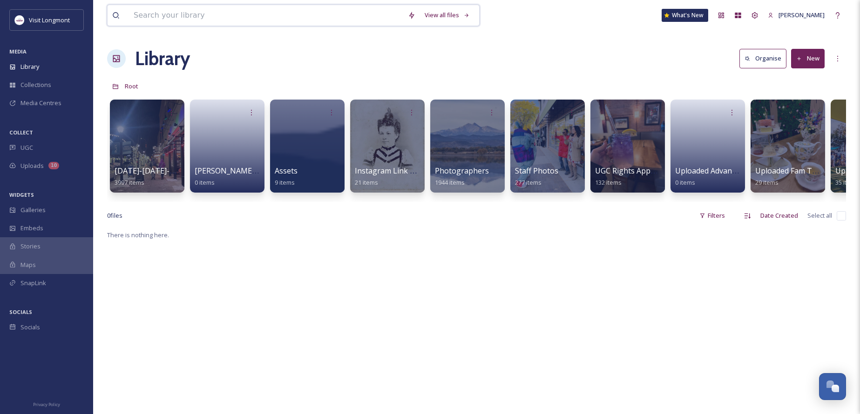
click at [177, 20] on input at bounding box center [266, 15] width 274 height 20
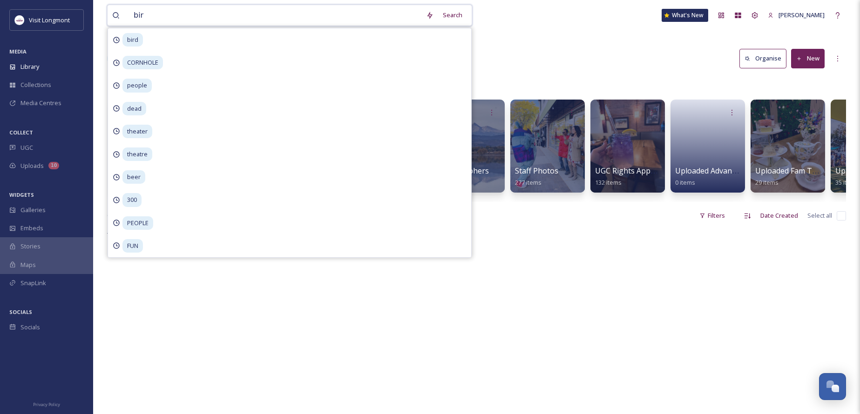
type input "bird"
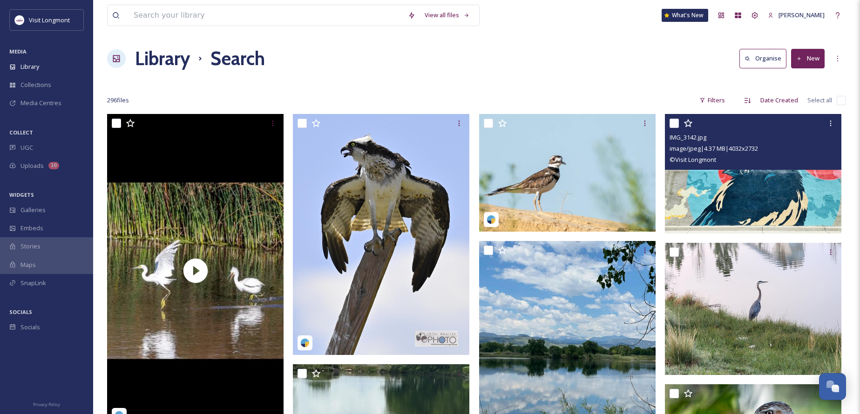
click at [728, 189] on img at bounding box center [753, 174] width 176 height 120
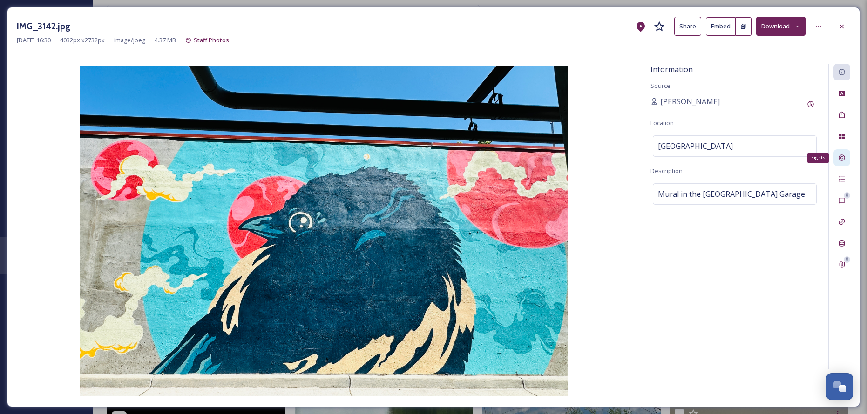
click at [844, 161] on icon at bounding box center [841, 157] width 7 height 7
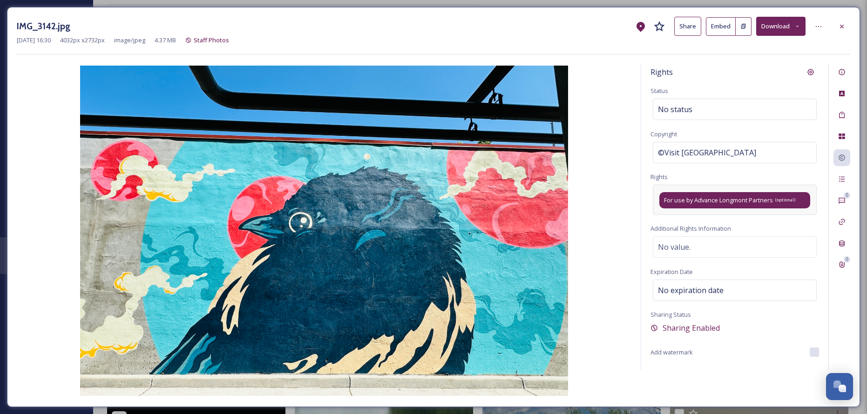
click at [782, 198] on span "(optional)" at bounding box center [785, 200] width 20 height 7
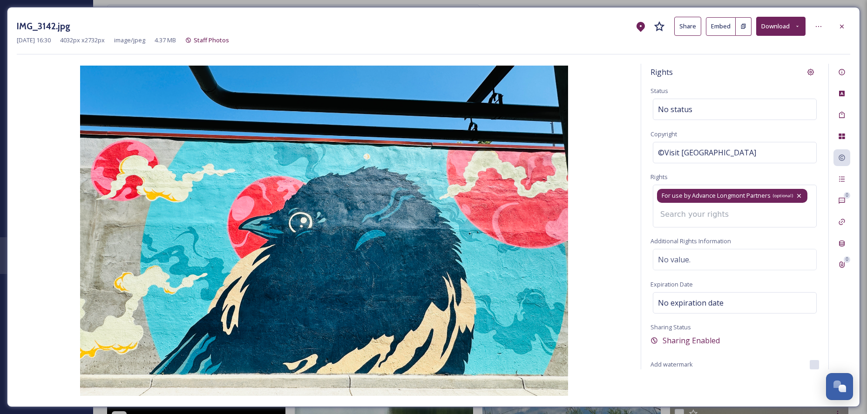
click at [800, 194] on icon at bounding box center [798, 195] width 7 height 7
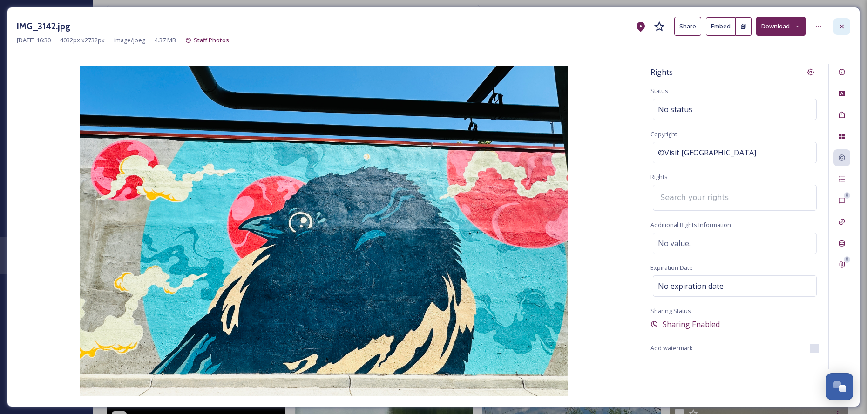
click at [846, 27] on div at bounding box center [842, 26] width 17 height 17
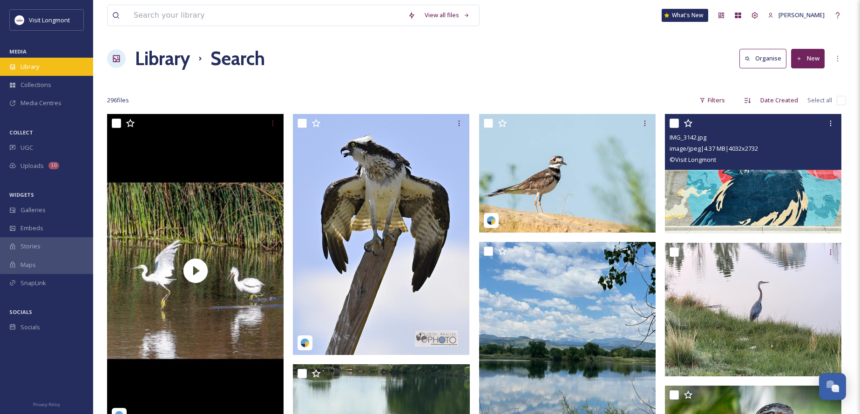
click at [31, 66] on span "Library" at bounding box center [29, 66] width 19 height 9
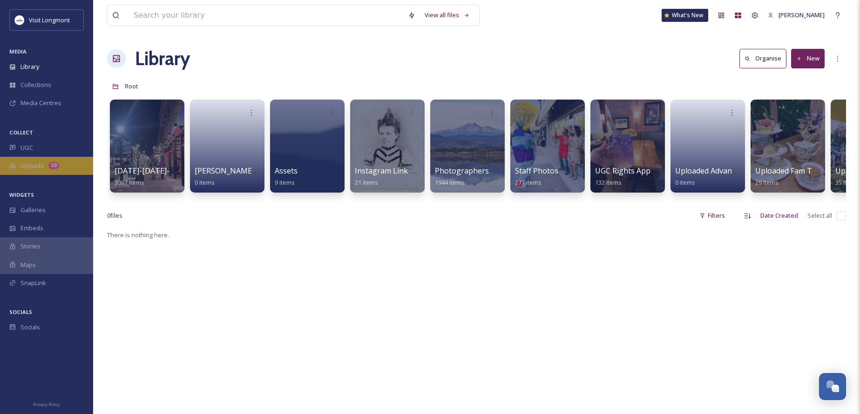
click at [31, 169] on span "Uploads" at bounding box center [31, 166] width 23 height 9
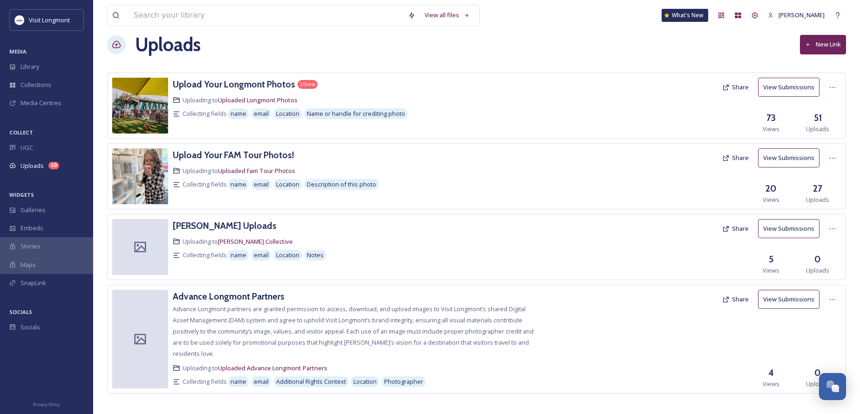
scroll to position [21, 0]
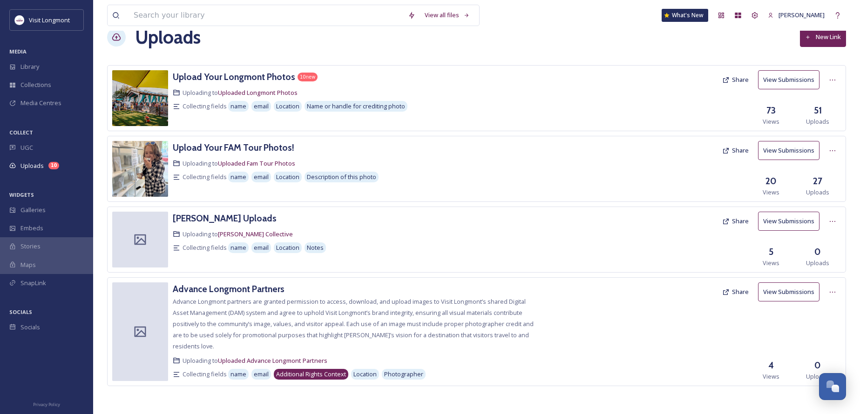
click at [316, 376] on span "Additional Rights Context" at bounding box center [311, 374] width 70 height 9
click at [827, 291] on div at bounding box center [832, 292] width 17 height 17
click at [813, 326] on span "Edit" at bounding box center [815, 330] width 10 height 9
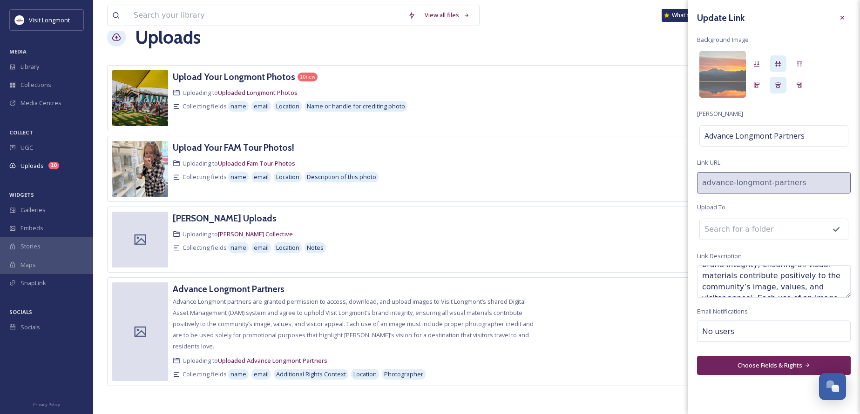
scroll to position [134, 0]
click at [756, 359] on button "Choose Fields & Rights" at bounding box center [774, 365] width 154 height 19
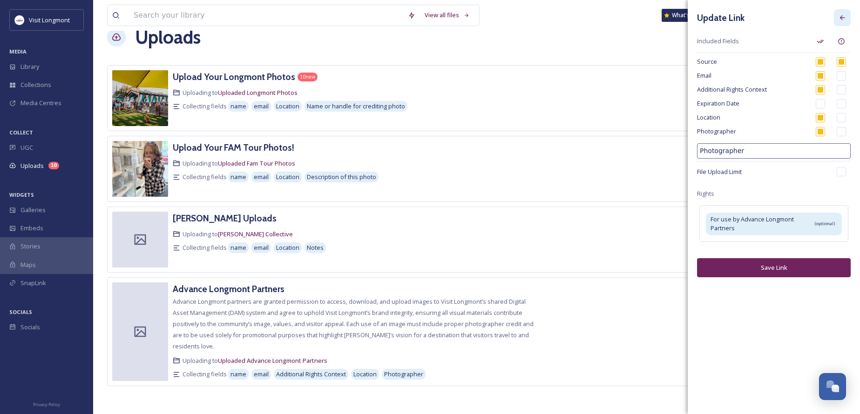
click at [844, 15] on icon at bounding box center [842, 17] width 7 height 7
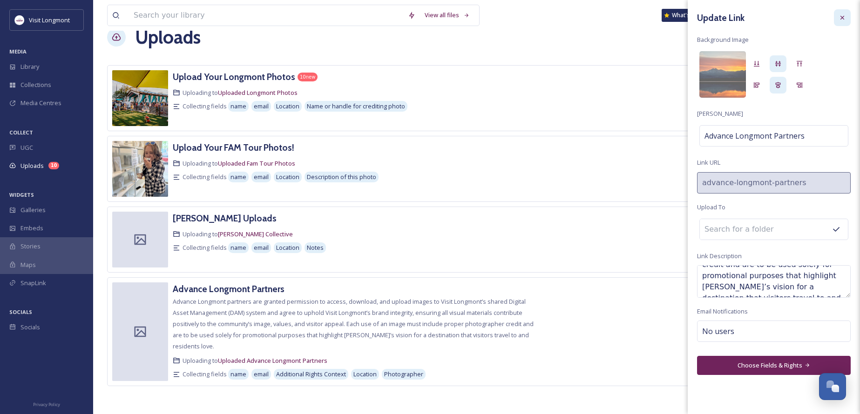
click at [841, 18] on icon at bounding box center [842, 17] width 7 height 7
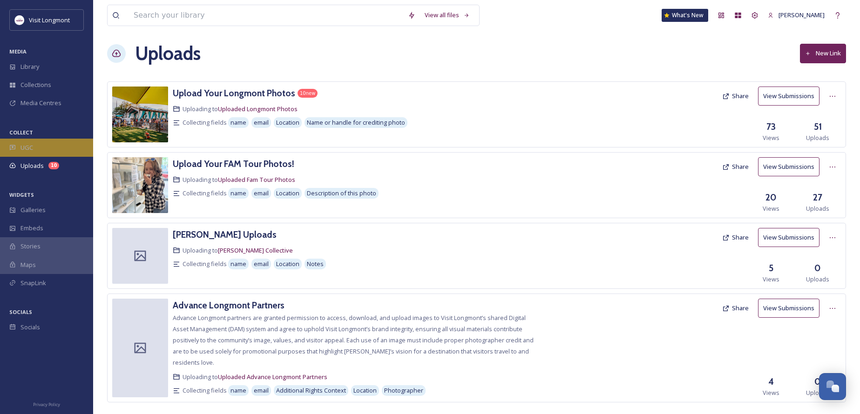
scroll to position [21, 0]
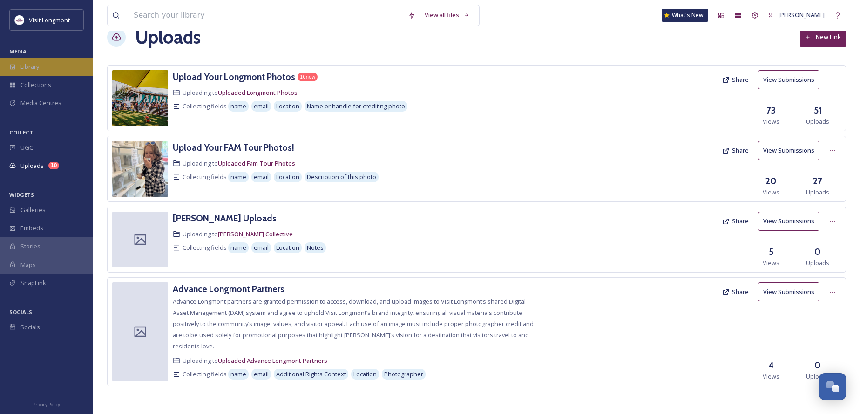
click at [38, 69] on span "Library" at bounding box center [29, 66] width 19 height 9
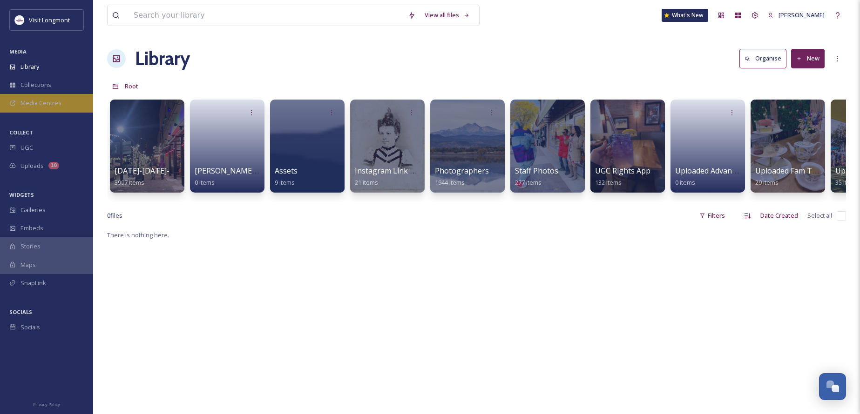
click at [44, 100] on span "Media Centres" at bounding box center [40, 103] width 41 height 9
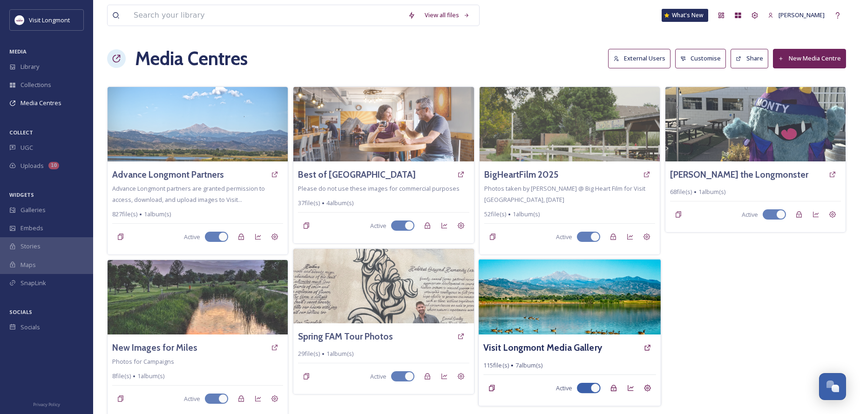
scroll to position [3, 0]
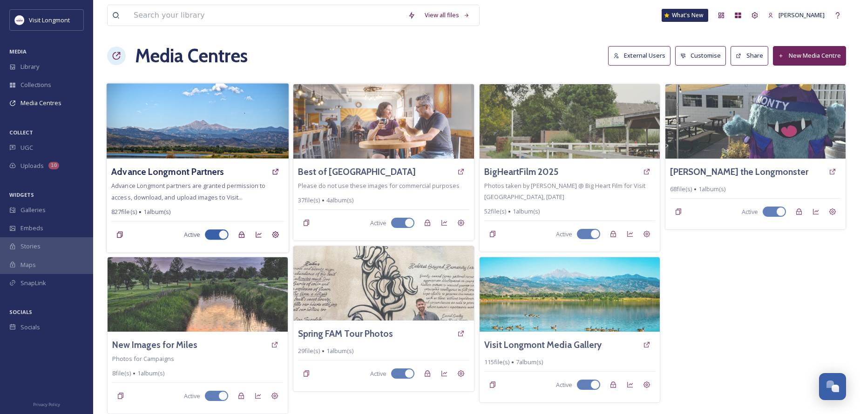
click at [232, 132] on img at bounding box center [198, 120] width 182 height 75
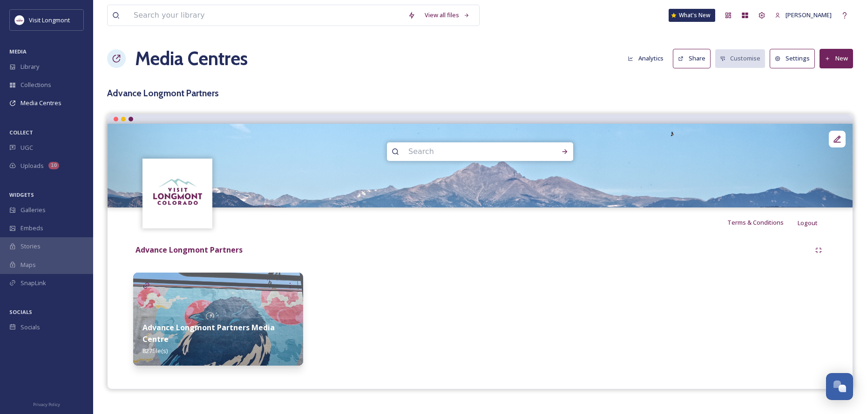
click at [783, 61] on button "Settings" at bounding box center [792, 58] width 45 height 19
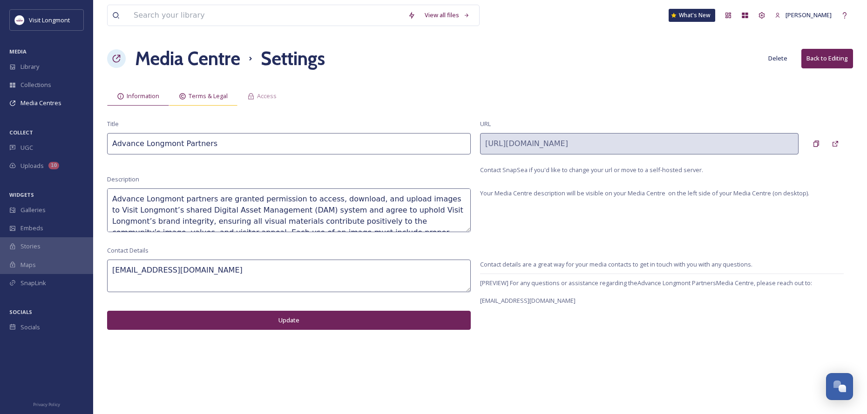
click at [197, 96] on span "Terms & Legal" at bounding box center [208, 96] width 39 height 9
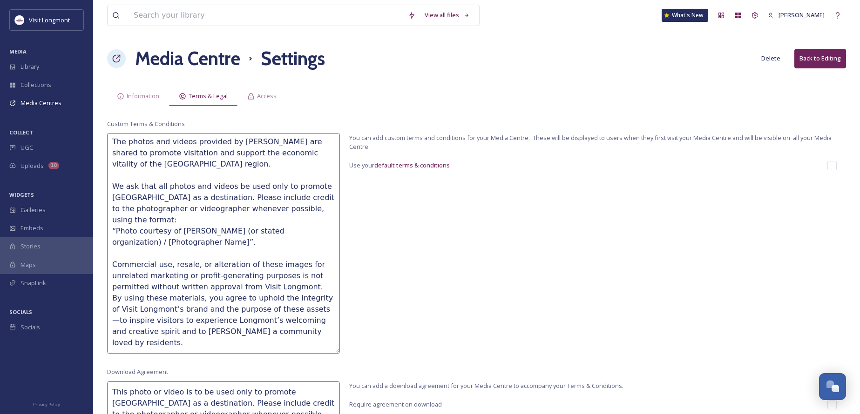
scroll to position [35, 0]
drag, startPoint x: 338, startPoint y: 176, endPoint x: 365, endPoint y: 353, distance: 178.9
click at [365, 353] on div "Custom Terms & Conditions Visit Longmont Photo & Video Usage Statement The phot…" at bounding box center [476, 237] width 739 height 234
click at [156, 209] on textarea "Visit Longmont Photo & Video Usage Statement The photos and videos provided by …" at bounding box center [223, 243] width 233 height 221
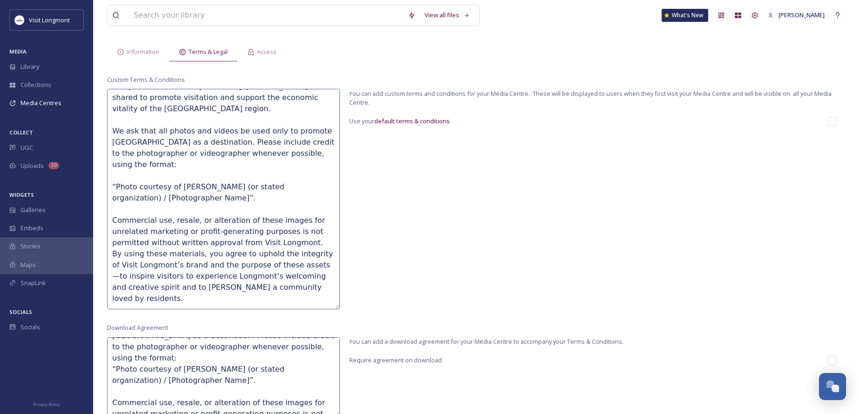
scroll to position [4, 0]
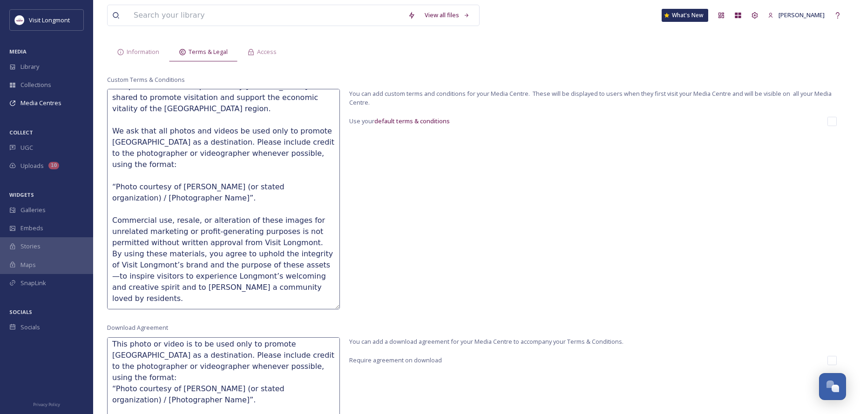
drag, startPoint x: 337, startPoint y: 380, endPoint x: 332, endPoint y: 444, distance: 63.5
click at [332, 414] on html "Visit Longmont MEDIA Library Collections Media Centres COLLECT UGC Uploads 10 W…" at bounding box center [430, 217] width 860 height 522
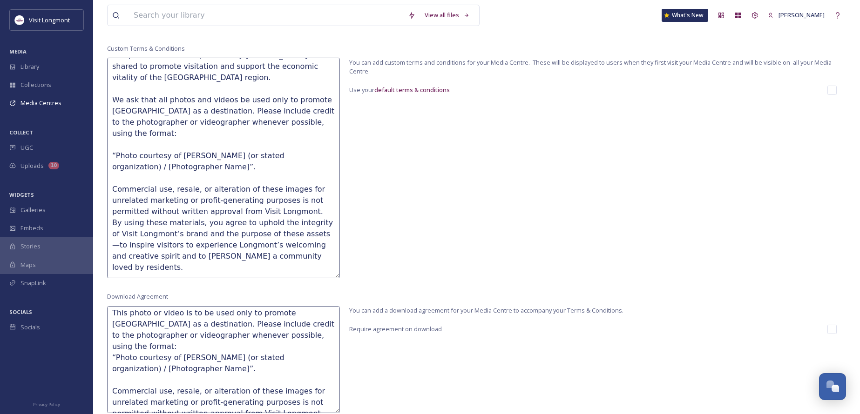
scroll to position [108, 0]
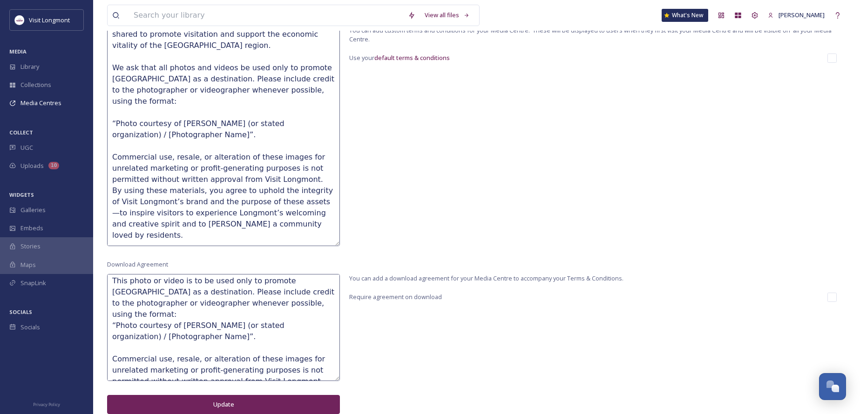
type textarea "Visit Longmont Photo & Video Usage Statement The photos and videos provided by …"
click at [338, 383] on div "Download Agreement This photo or video is to be used only to promote [GEOGRAPHI…" at bounding box center [223, 337] width 233 height 154
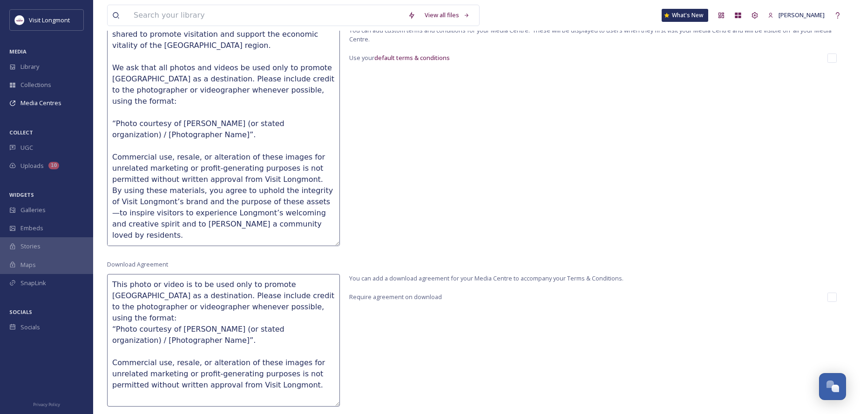
drag, startPoint x: 338, startPoint y: 379, endPoint x: 339, endPoint y: 411, distance: 32.6
click at [339, 407] on textarea "This photo or video is to be used only to promote [GEOGRAPHIC_DATA] as a destin…" at bounding box center [223, 340] width 233 height 133
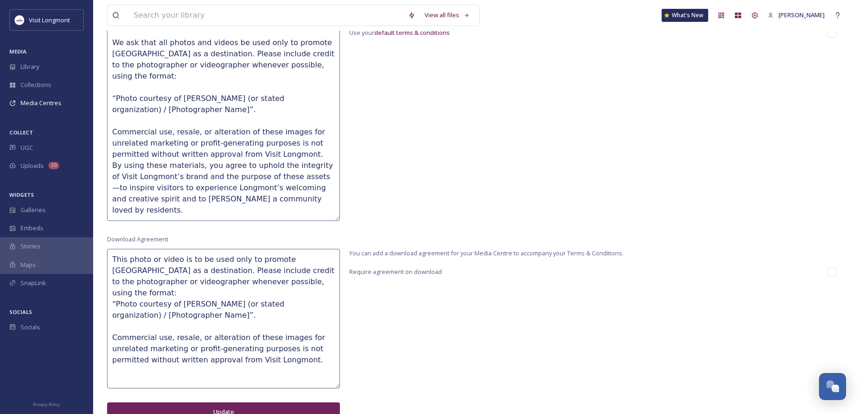
scroll to position [140, 0]
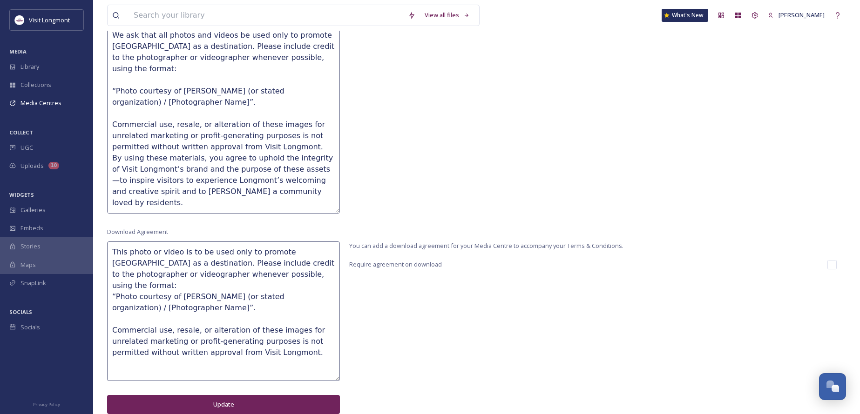
click at [282, 275] on textarea "This photo or video is to be used only to promote [GEOGRAPHIC_DATA] as a destin…" at bounding box center [223, 312] width 233 height 140
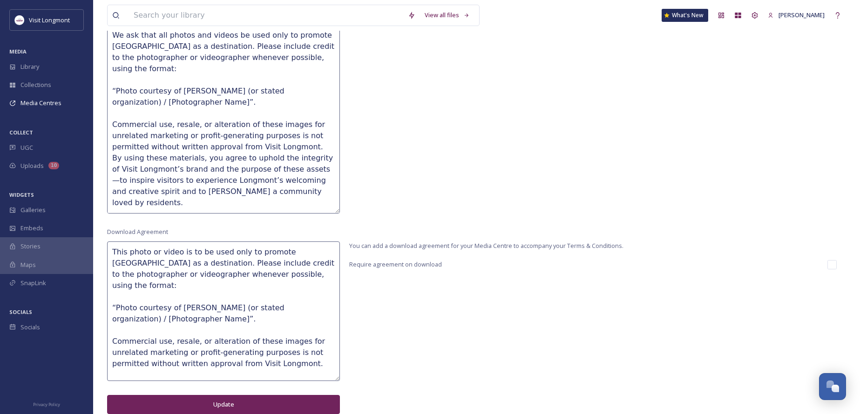
click at [257, 363] on textarea "This photo or video is to be used only to promote [GEOGRAPHIC_DATA] as a destin…" at bounding box center [223, 312] width 233 height 140
paste textarea "Advance Longmont partners are granted permission to access, download, and uploa…"
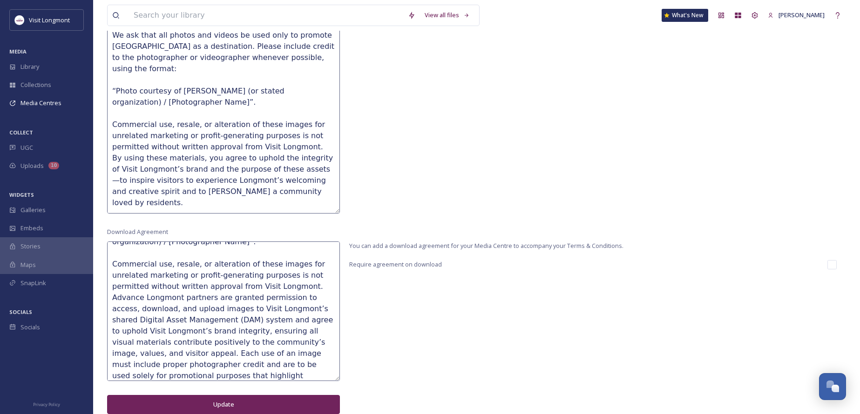
scroll to position [31, 0]
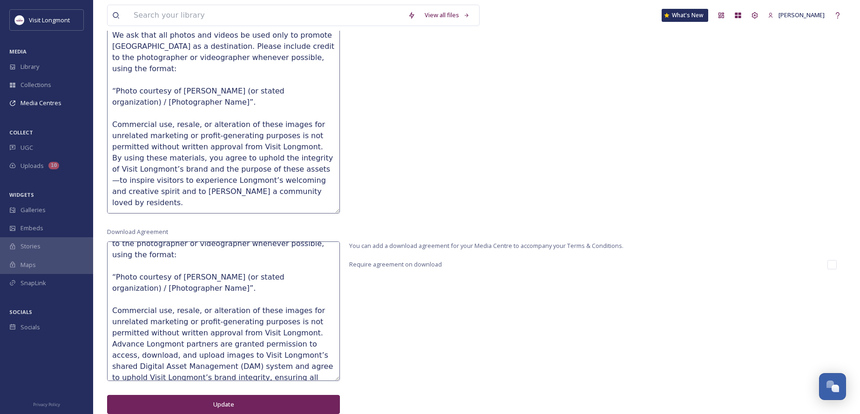
click at [113, 333] on textarea "This photo or video is to be used only to promote [GEOGRAPHIC_DATA] as a destin…" at bounding box center [223, 312] width 233 height 140
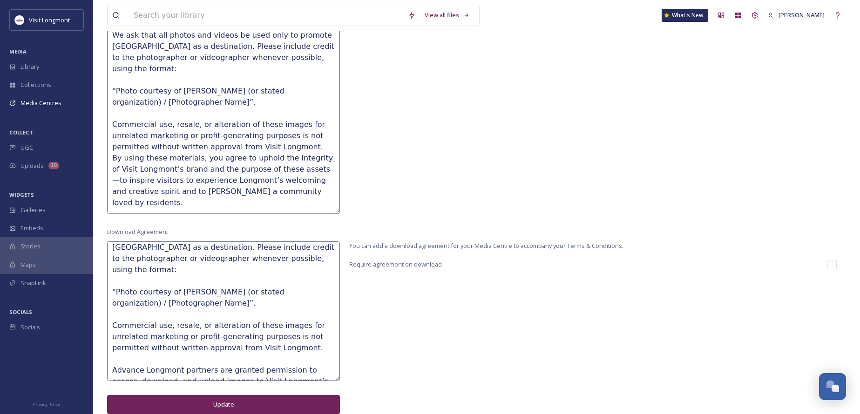
scroll to position [0, 0]
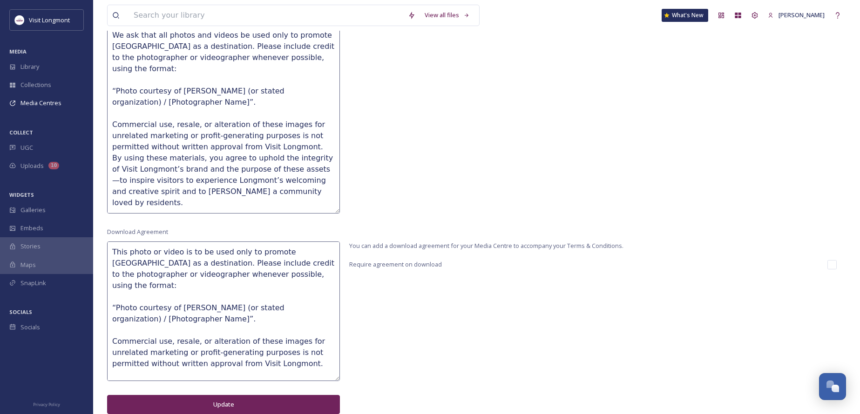
type textarea "This photo or video is to be used only to promote [GEOGRAPHIC_DATA] as a destin…"
click at [298, 400] on button "Update" at bounding box center [223, 404] width 233 height 19
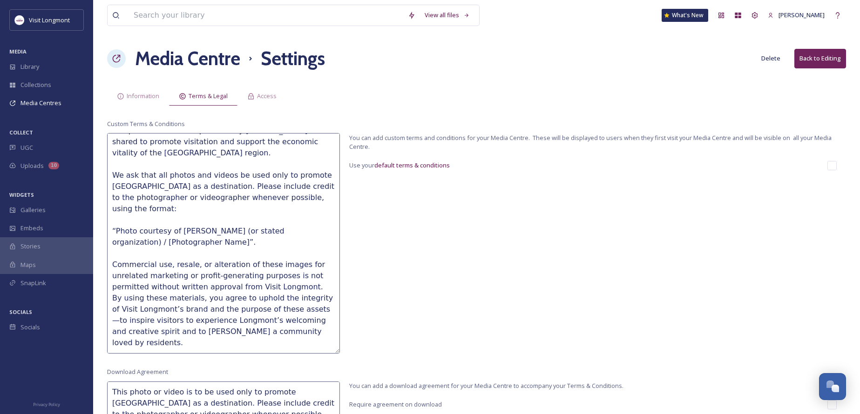
click at [834, 169] on input "checkbox" at bounding box center [832, 165] width 9 height 9
click at [834, 166] on input "checkbox" at bounding box center [832, 165] width 9 height 9
checkbox input "true"
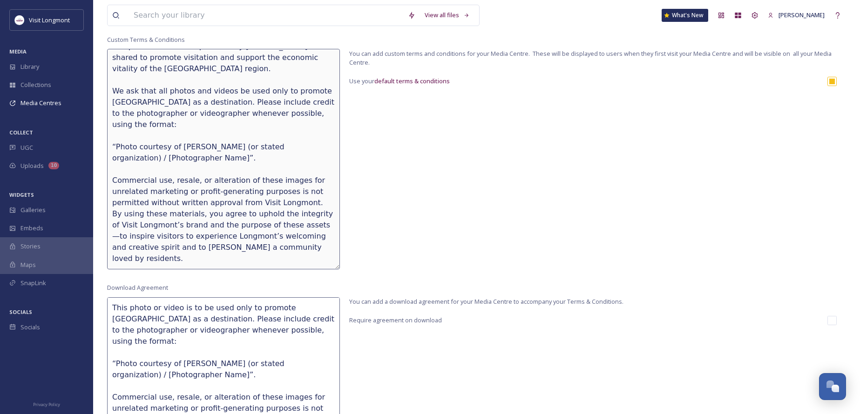
scroll to position [140, 0]
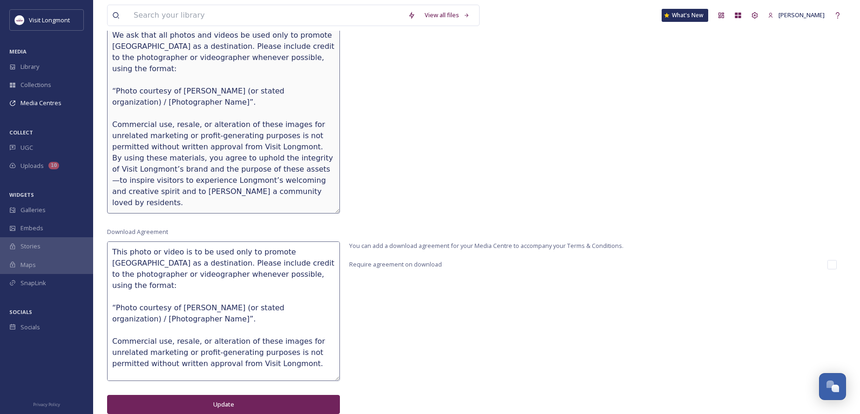
click at [837, 268] on div "Download Agreement This photo or video is to be used only to promote [GEOGRAPHI…" at bounding box center [476, 321] width 739 height 186
click at [834, 266] on input "checkbox" at bounding box center [832, 264] width 9 height 9
checkbox input "true"
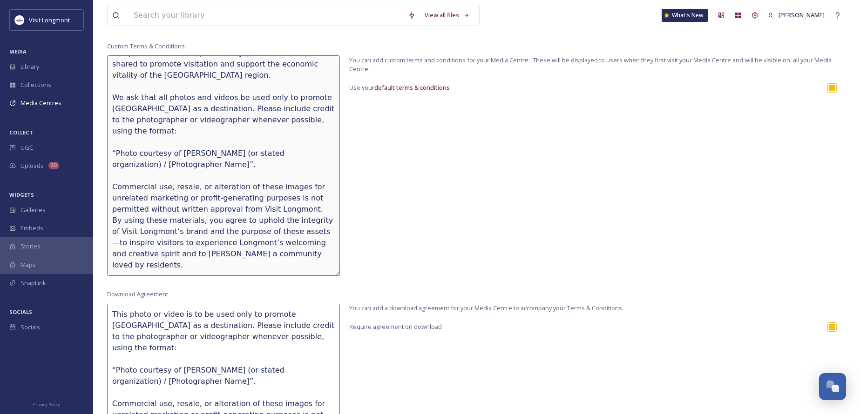
scroll to position [0, 0]
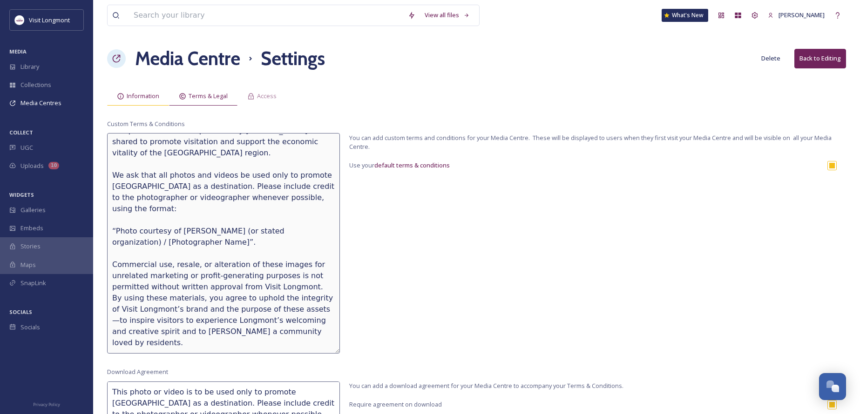
click at [146, 100] on span "Information" at bounding box center [143, 96] width 33 height 9
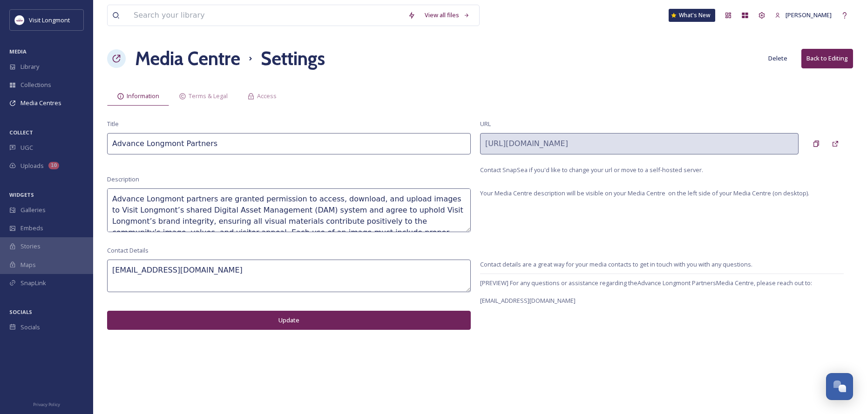
click at [171, 58] on h1 "Media Centre" at bounding box center [187, 59] width 105 height 28
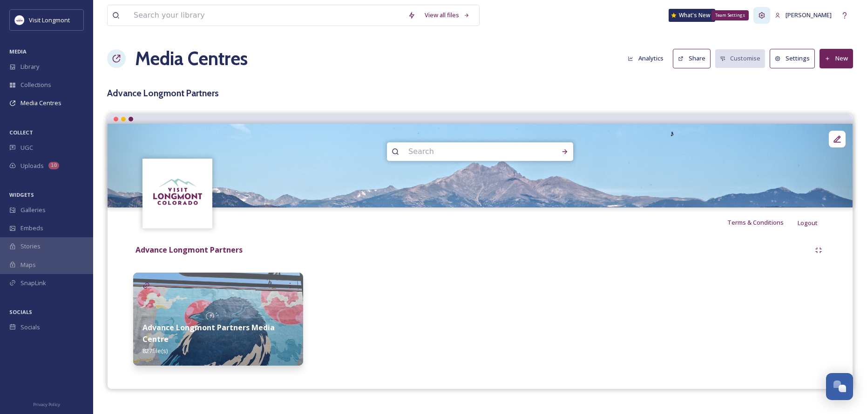
click at [770, 13] on div "Team Settings" at bounding box center [761, 15] width 17 height 17
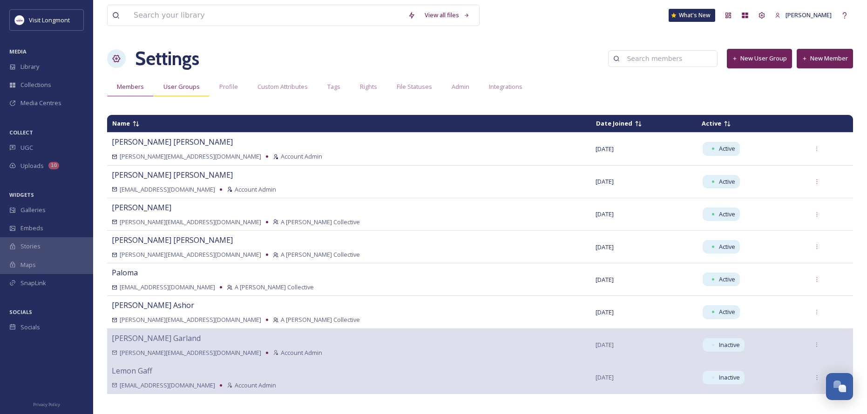
click at [187, 89] on span "User Groups" at bounding box center [181, 86] width 36 height 9
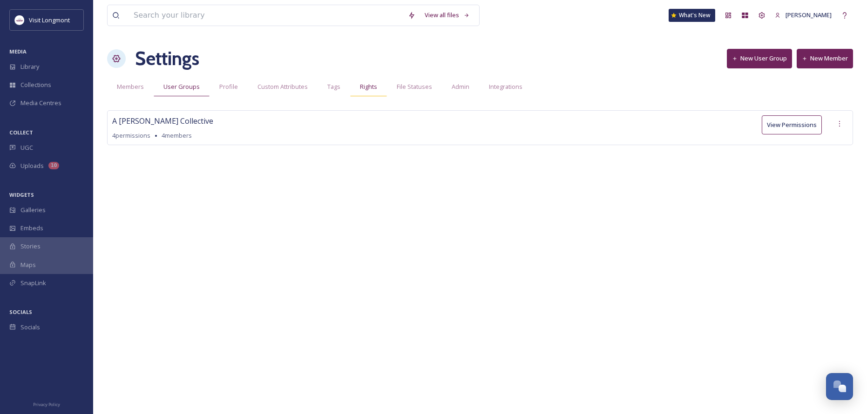
click at [370, 89] on span "Rights" at bounding box center [368, 86] width 17 height 9
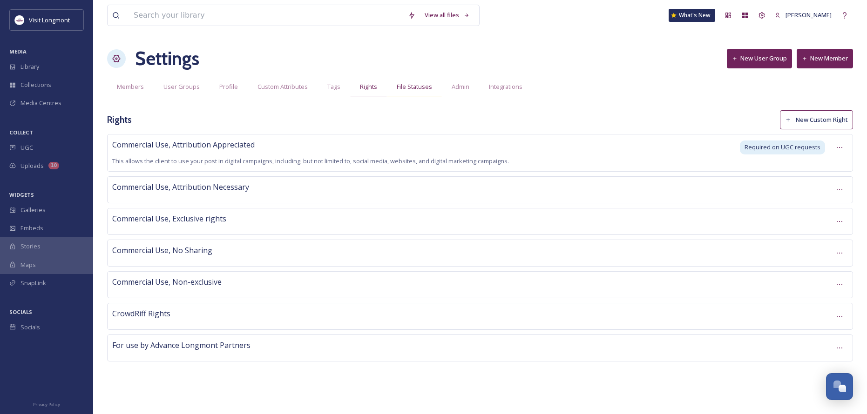
click at [410, 86] on span "File Statuses" at bounding box center [414, 86] width 35 height 9
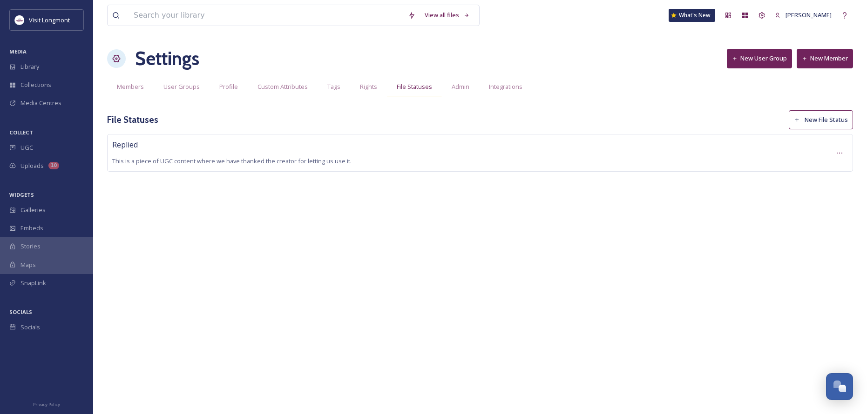
click at [435, 85] on div "File Statuses" at bounding box center [414, 86] width 55 height 19
click at [460, 88] on span "Admin" at bounding box center [461, 86] width 18 height 9
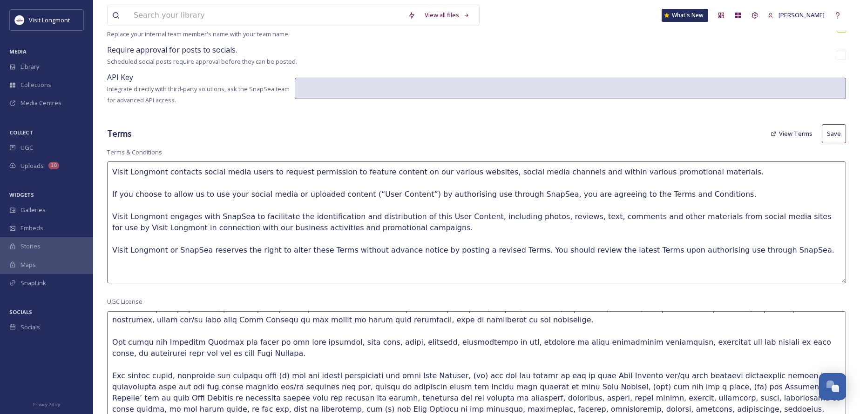
scroll to position [233, 0]
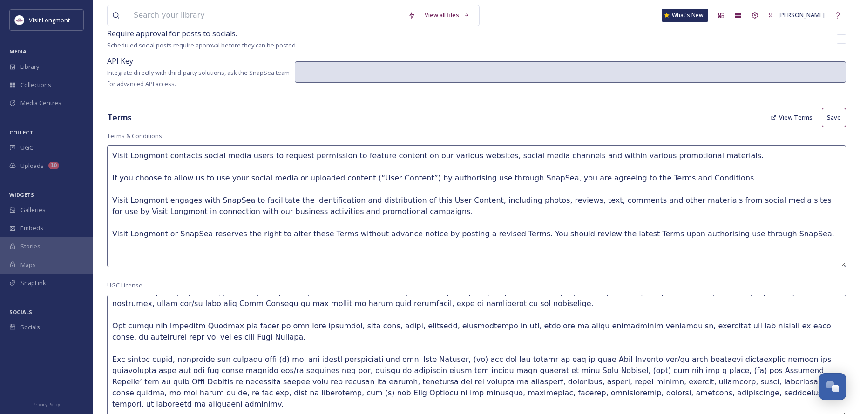
click at [779, 112] on button "View Terms" at bounding box center [791, 118] width 51 height 18
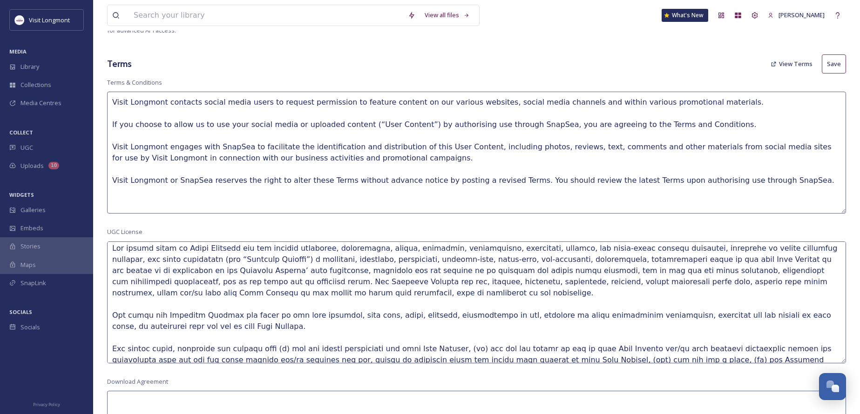
scroll to position [326, 0]
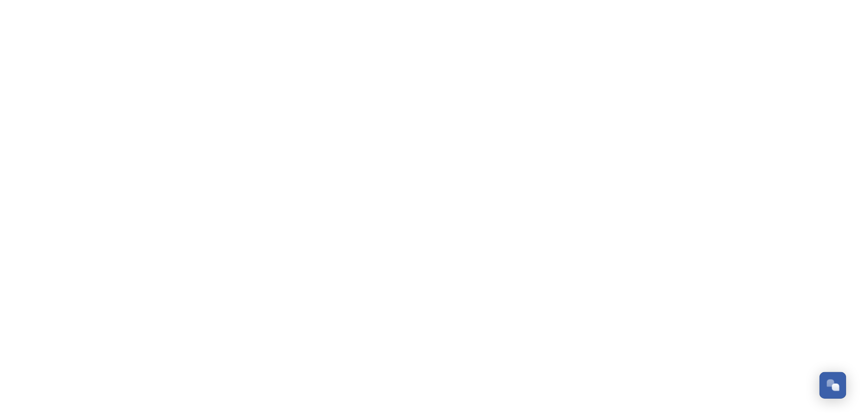
scroll to position [101, 0]
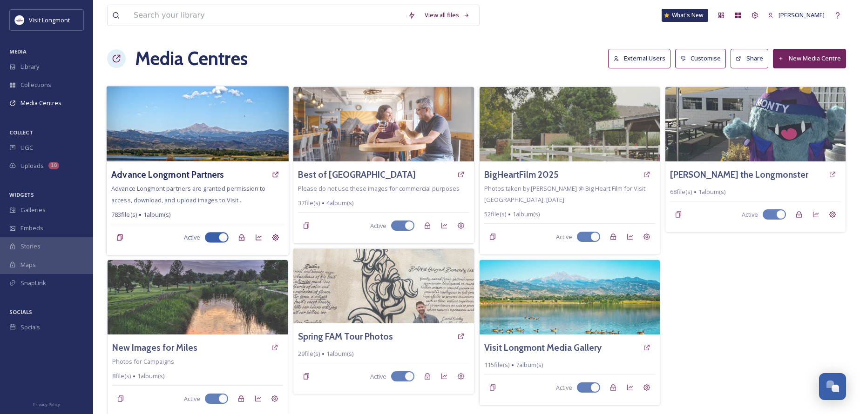
click at [209, 145] on img at bounding box center [198, 123] width 182 height 75
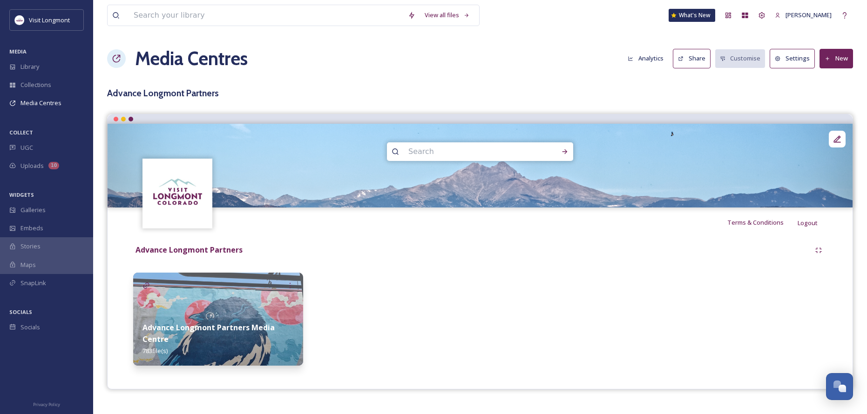
click at [440, 154] on input at bounding box center [468, 152] width 128 height 20
type input "ABBY"
click at [567, 150] on icon at bounding box center [564, 151] width 7 height 7
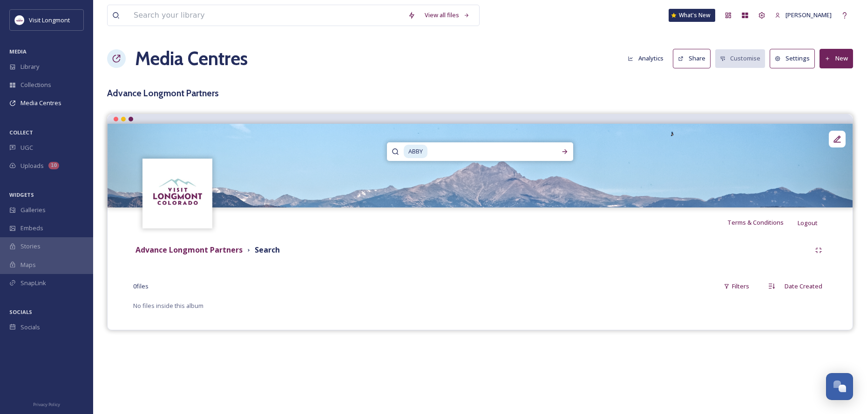
click at [431, 152] on input at bounding box center [485, 152] width 115 height 20
type input "A"
type input "HOTEL"
click at [560, 152] on div "Run Search" at bounding box center [564, 151] width 17 height 17
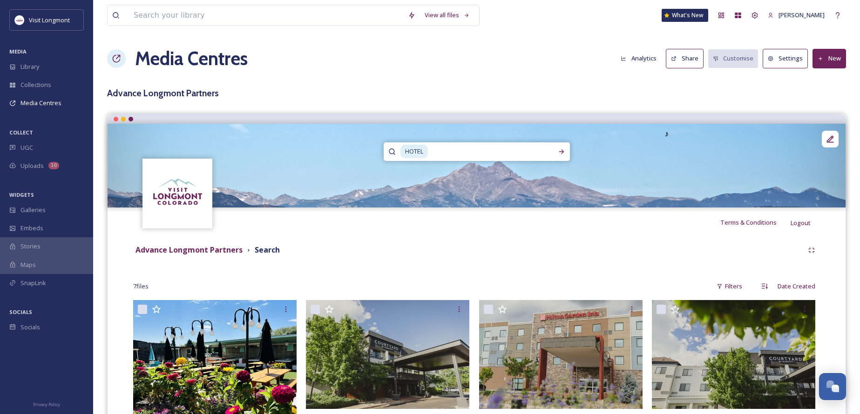
click at [431, 150] on input at bounding box center [486, 152] width 114 height 20
drag, startPoint x: 434, startPoint y: 152, endPoint x: 363, endPoint y: 150, distance: 70.4
click at [363, 150] on div "HOTEL" at bounding box center [477, 166] width 738 height 84
type input "H"
type input "ABBY"
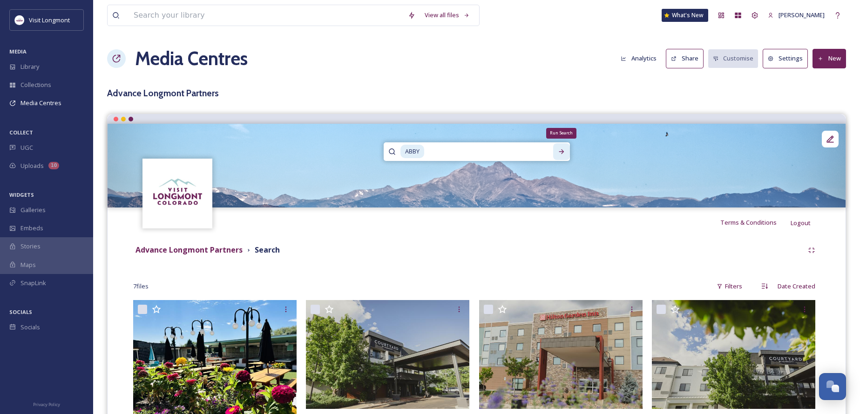
click at [558, 151] on icon at bounding box center [561, 151] width 7 height 7
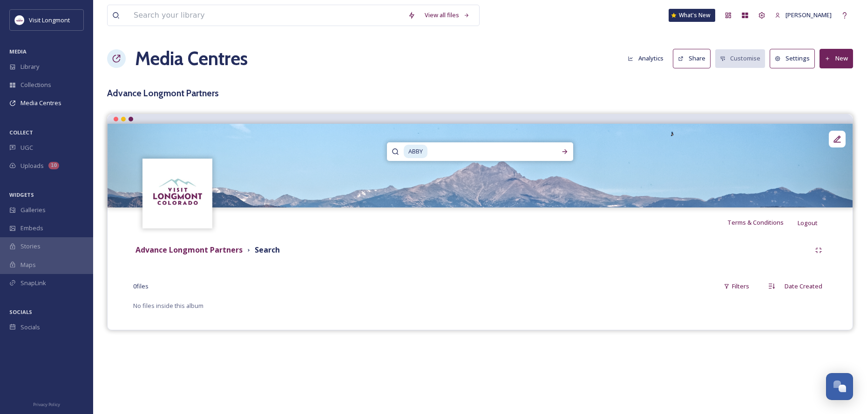
click at [433, 153] on input at bounding box center [485, 152] width 115 height 20
type input "A"
type input "SHEPARD"
click at [563, 151] on icon at bounding box center [564, 151] width 7 height 7
drag, startPoint x: 478, startPoint y: 156, endPoint x: 400, endPoint y: 156, distance: 78.2
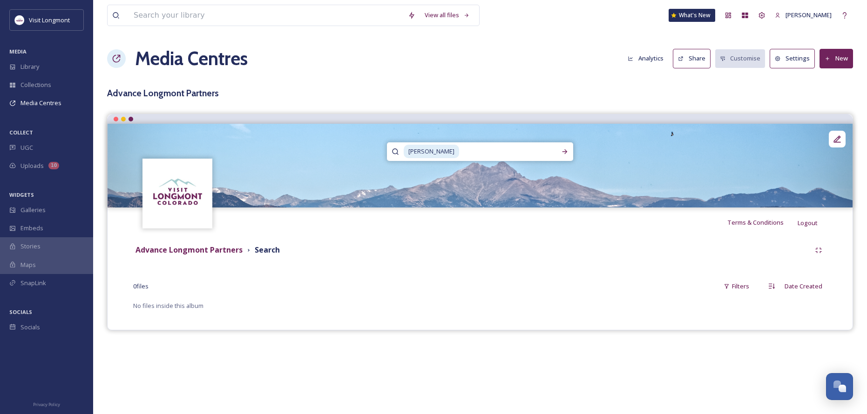
click at [400, 156] on div "SHEPARD" at bounding box center [480, 151] width 186 height 19
type input "S"
click at [840, 139] on icon at bounding box center [837, 139] width 9 height 9
click at [602, 165] on img at bounding box center [480, 166] width 745 height 84
click at [476, 189] on img at bounding box center [480, 166] width 745 height 84
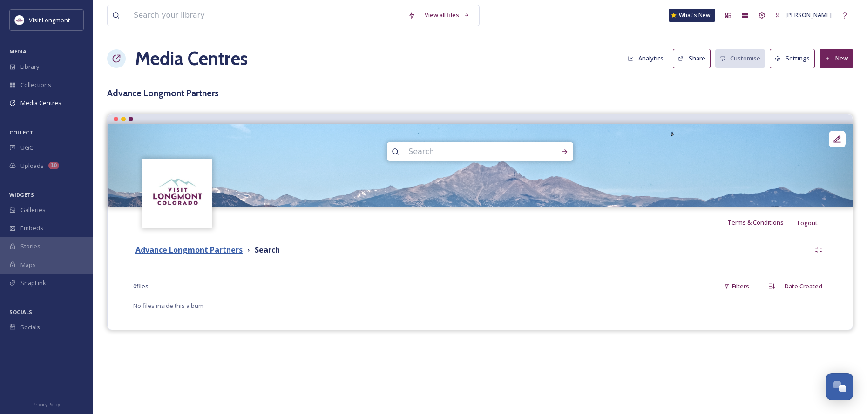
click at [195, 248] on strong "Advance Longmont Partners" at bounding box center [189, 250] width 107 height 10
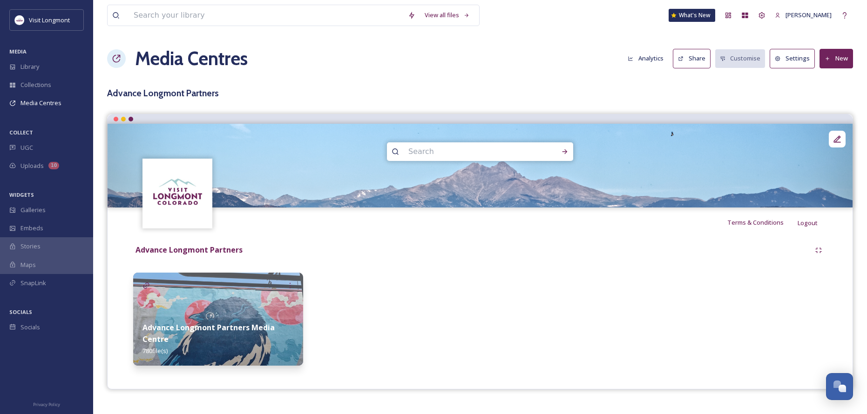
click at [230, 344] on div "Advance Longmont Partners Media Centre 780 file(s)" at bounding box center [218, 339] width 170 height 53
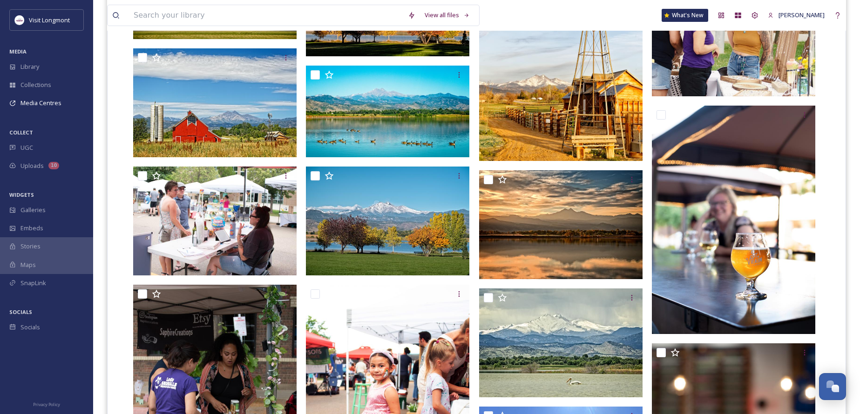
scroll to position [17659, 0]
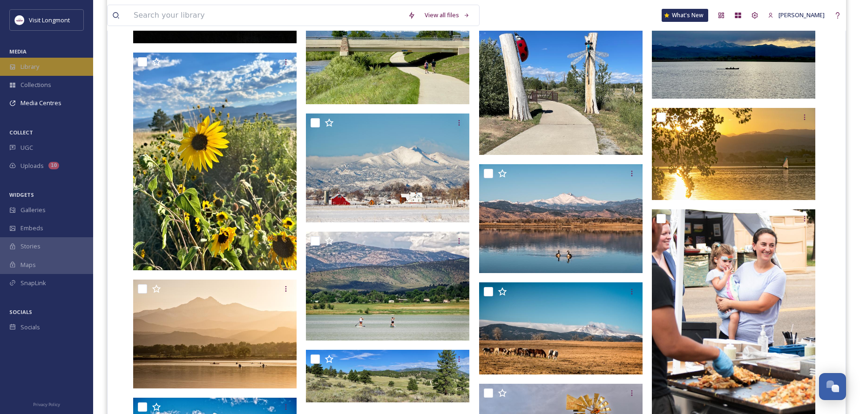
click at [37, 69] on span "Library" at bounding box center [29, 66] width 19 height 9
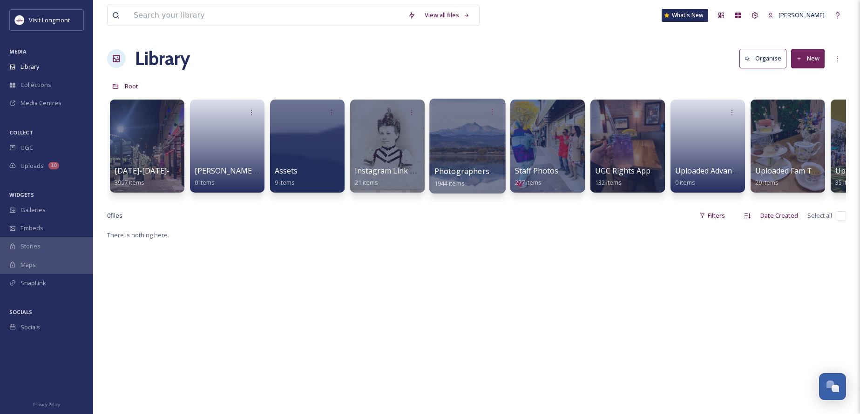
click at [475, 156] on div at bounding box center [467, 146] width 76 height 95
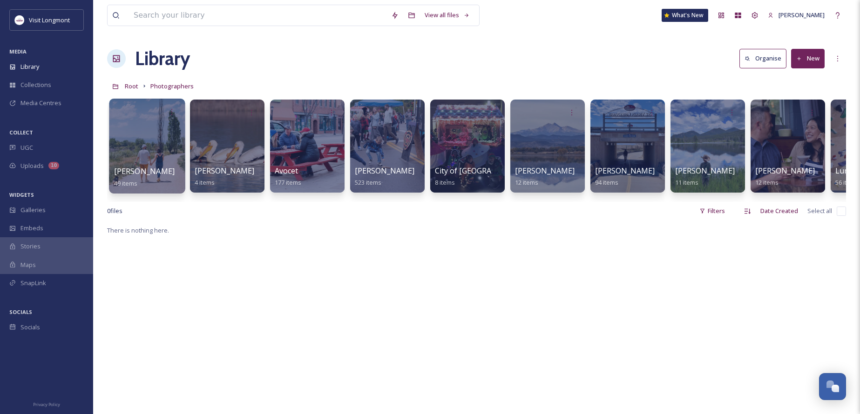
click at [138, 134] on div at bounding box center [147, 146] width 76 height 95
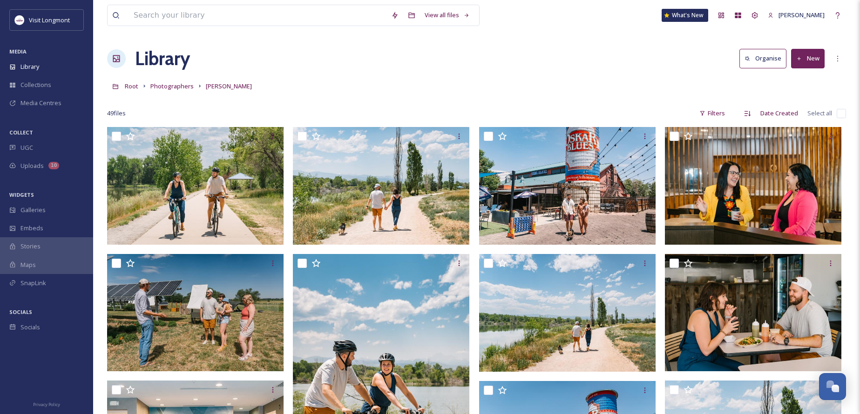
click at [844, 115] on input "checkbox" at bounding box center [841, 113] width 9 height 9
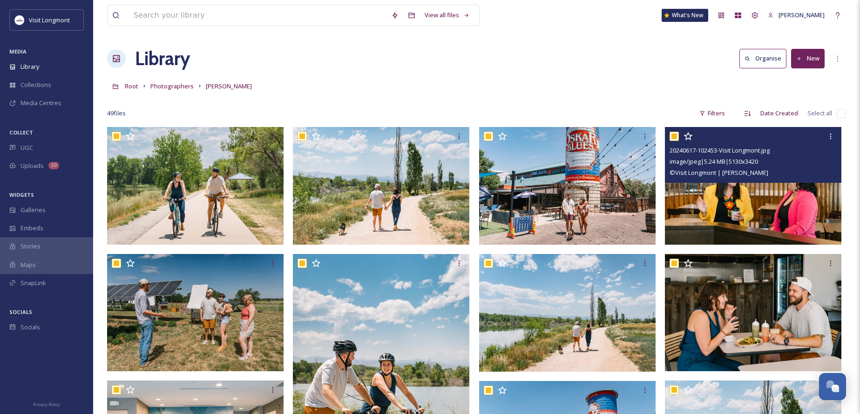
checkbox input "true"
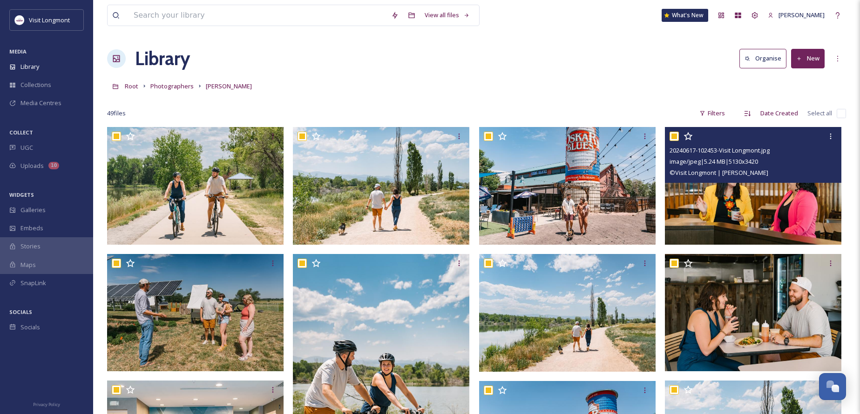
checkbox input "true"
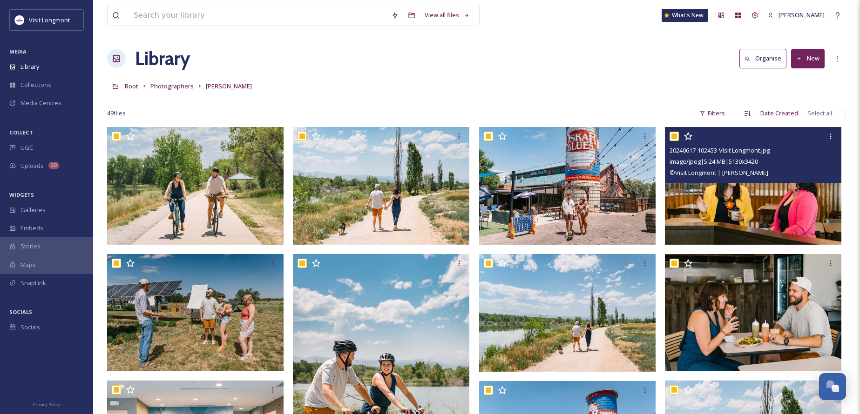
checkbox input "true"
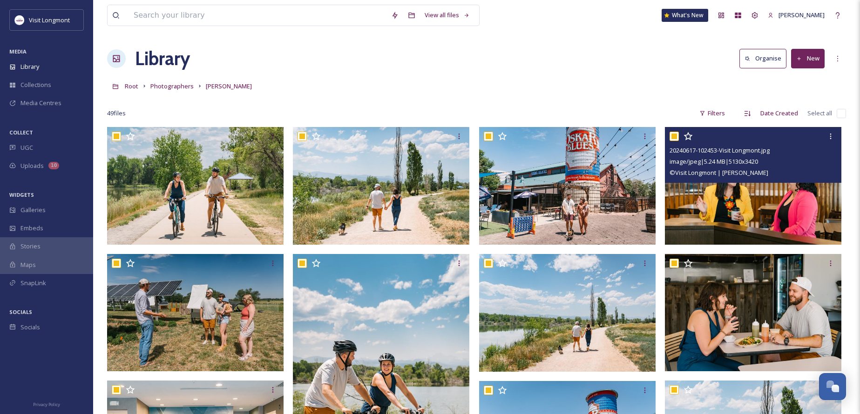
checkbox input "true"
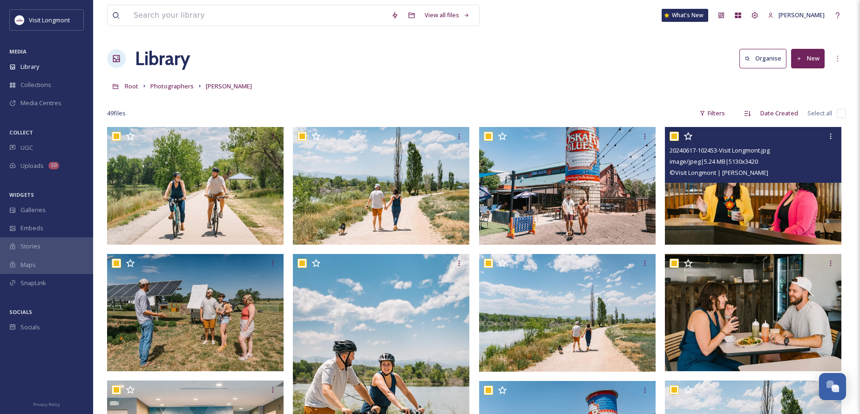
checkbox input "true"
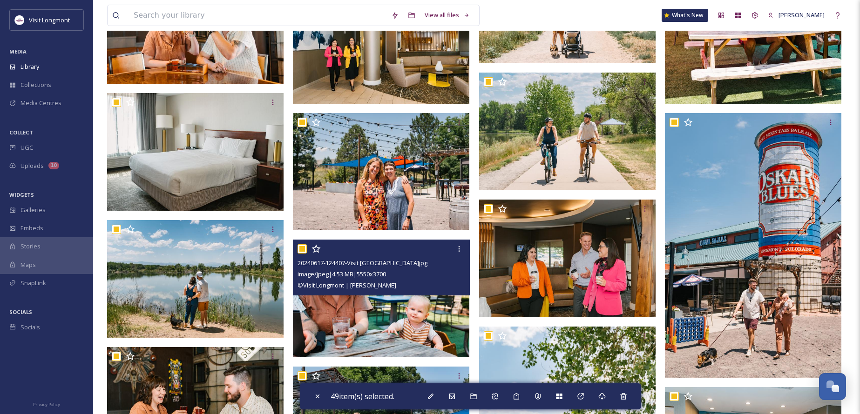
scroll to position [1079, 0]
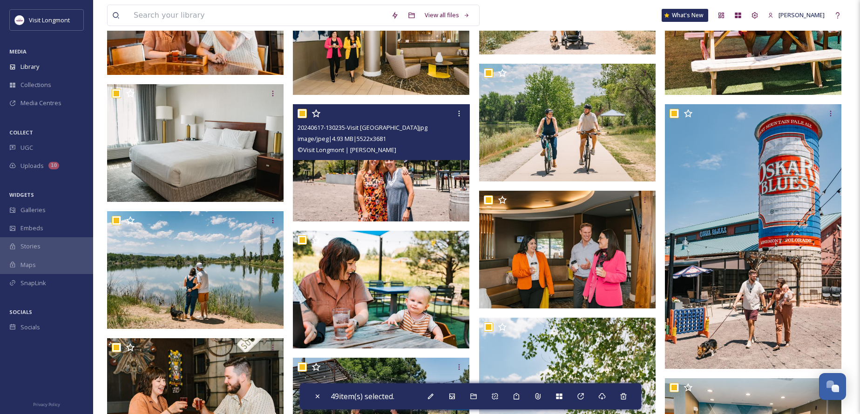
click at [302, 112] on input "checkbox" at bounding box center [302, 113] width 9 height 9
checkbox input "false"
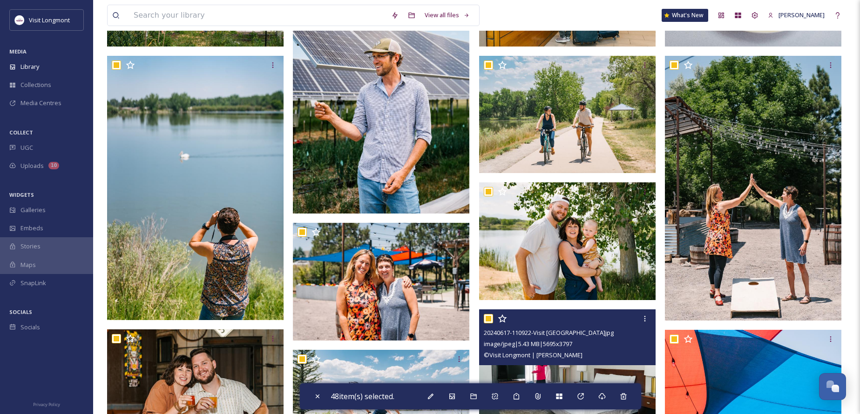
scroll to position [567, 0]
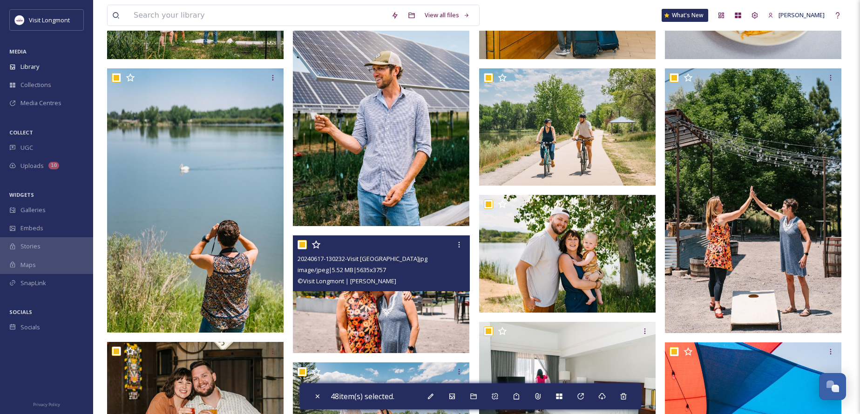
click at [304, 243] on input "checkbox" at bounding box center [302, 244] width 9 height 9
checkbox input "false"
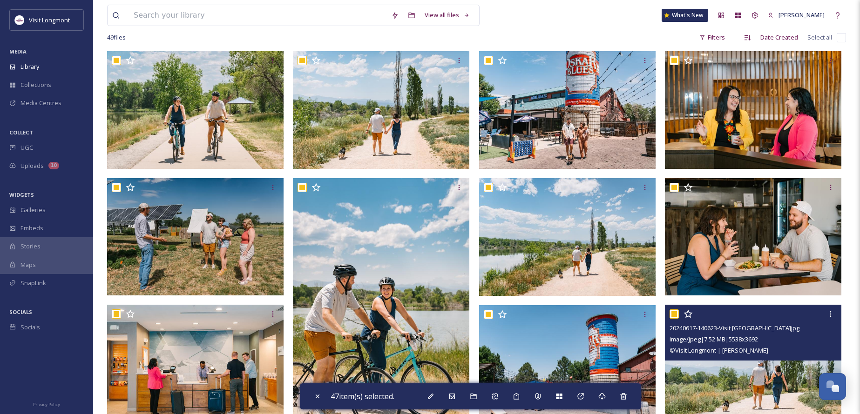
scroll to position [8, 0]
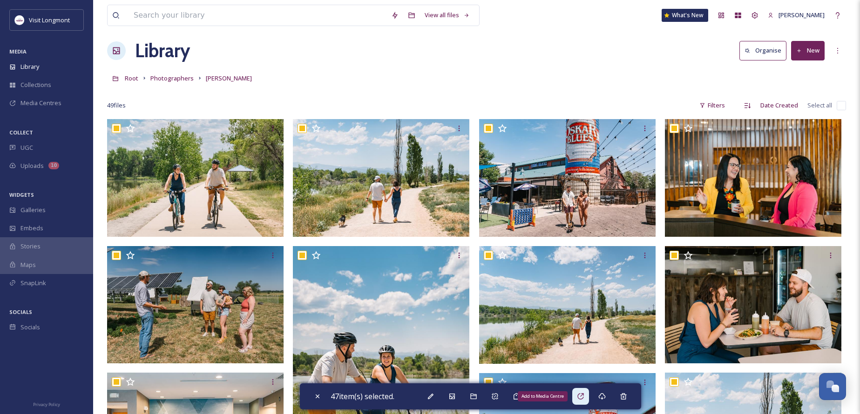
click at [579, 396] on div "Add to Media Centre" at bounding box center [580, 396] width 17 height 17
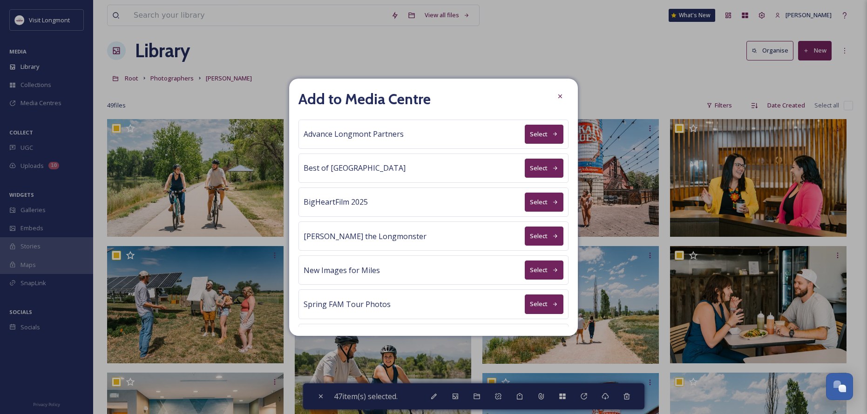
click at [538, 131] on button "Select" at bounding box center [544, 134] width 39 height 19
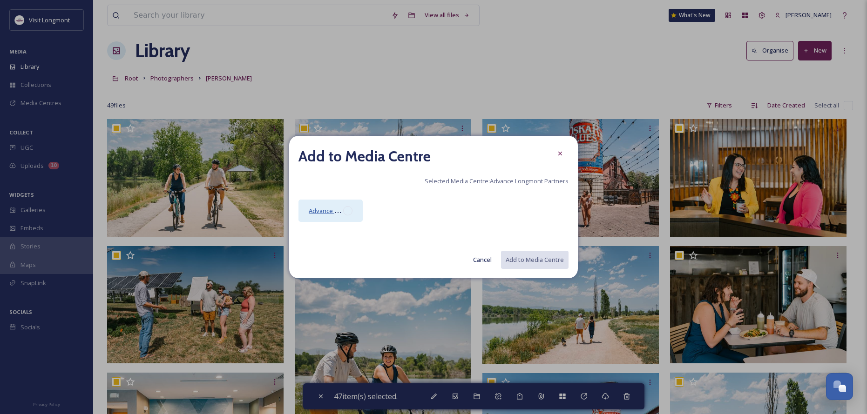
click at [342, 210] on span "Advance Longmont Partners Media Centre" at bounding box center [369, 210] width 120 height 9
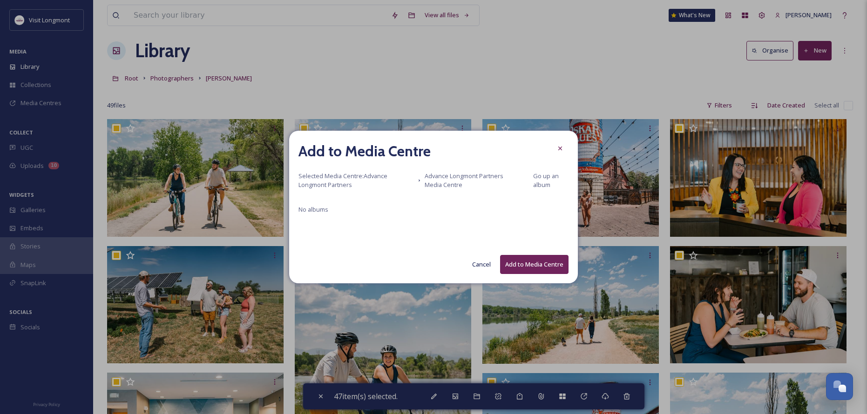
click at [525, 266] on button "Add to Media Centre" at bounding box center [534, 264] width 68 height 19
checkbox input "false"
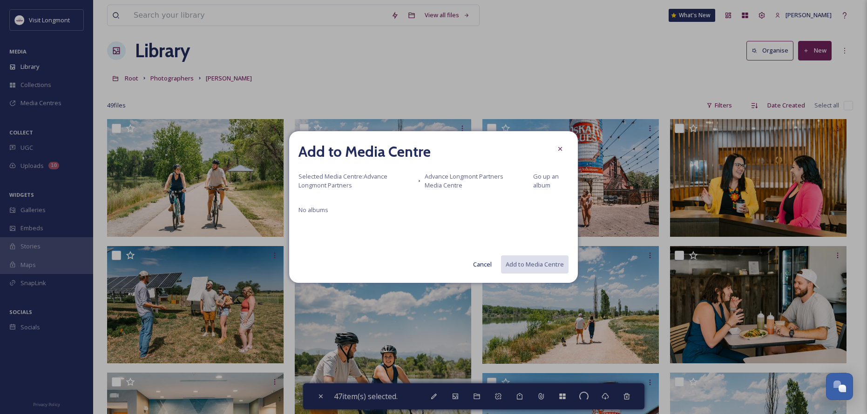
checkbox input "false"
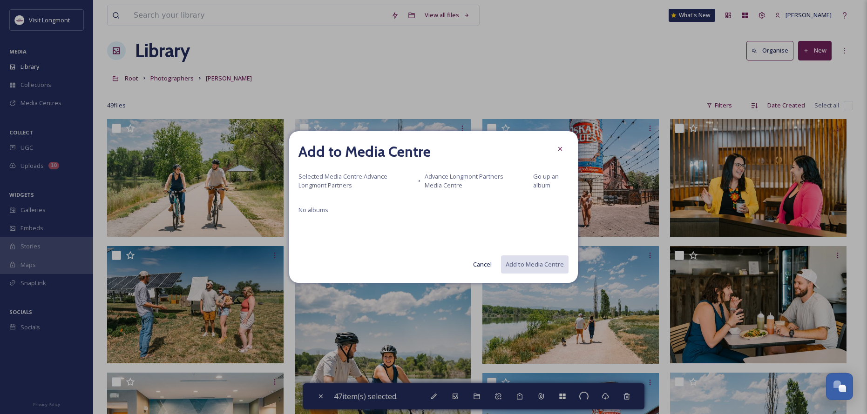
checkbox input "false"
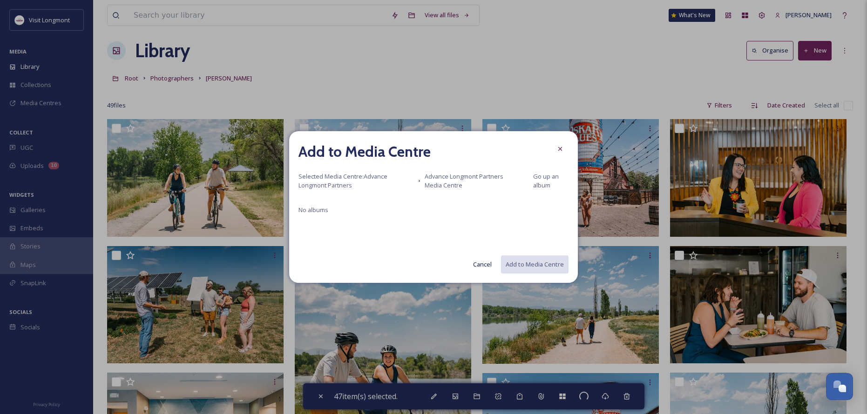
checkbox input "false"
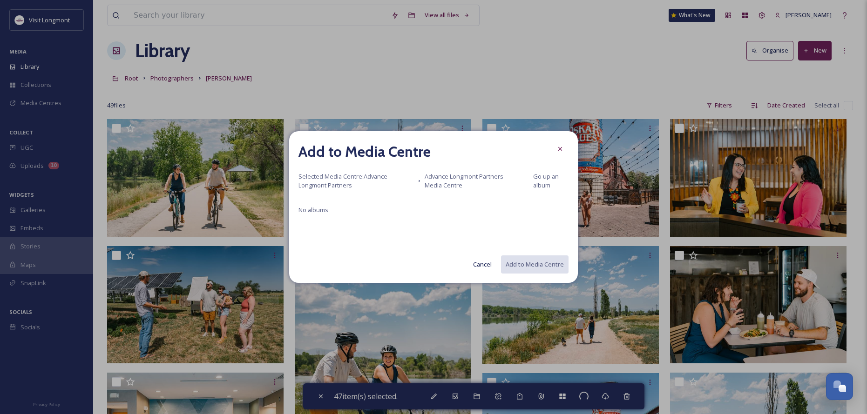
checkbox input "false"
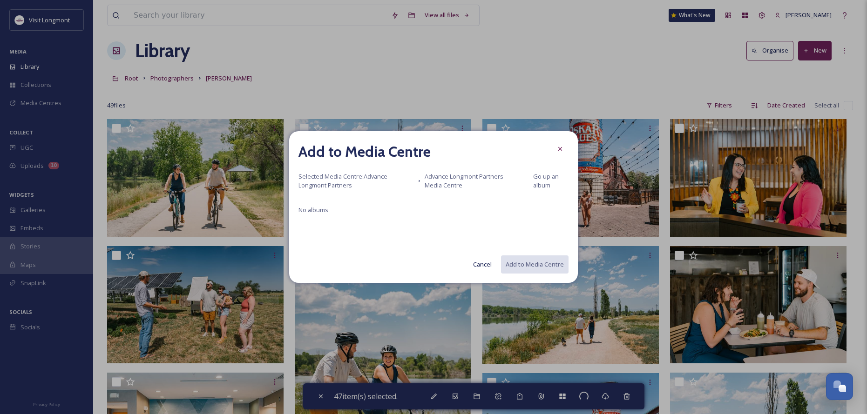
checkbox input "false"
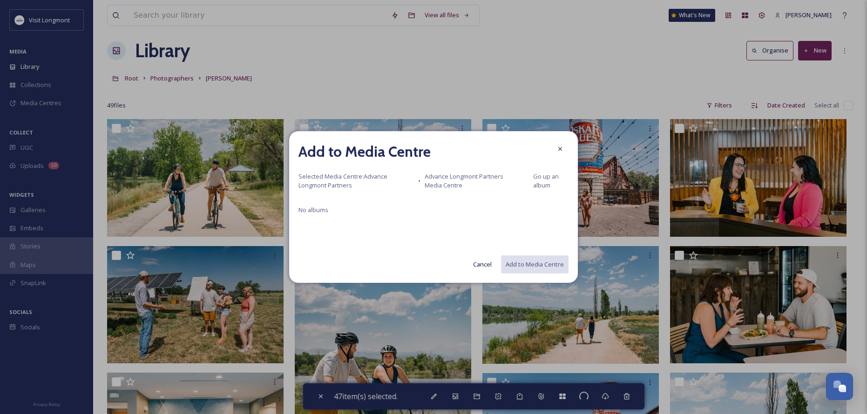
checkbox input "false"
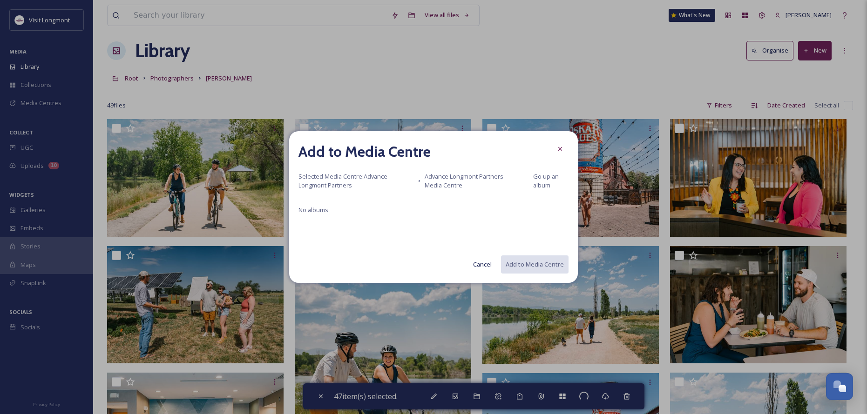
checkbox input "false"
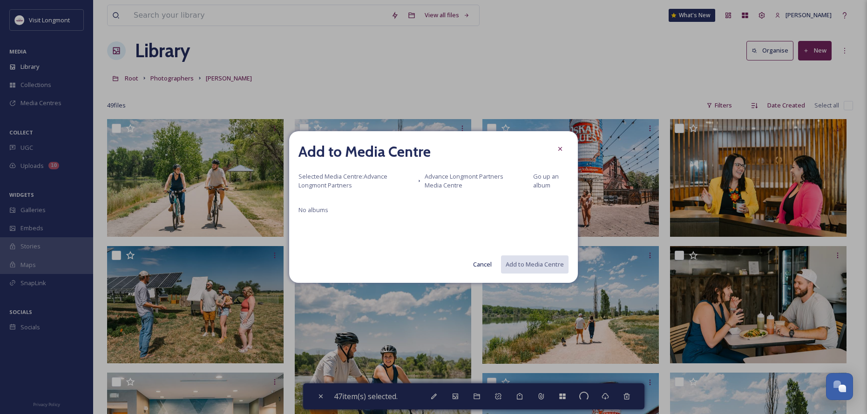
checkbox input "false"
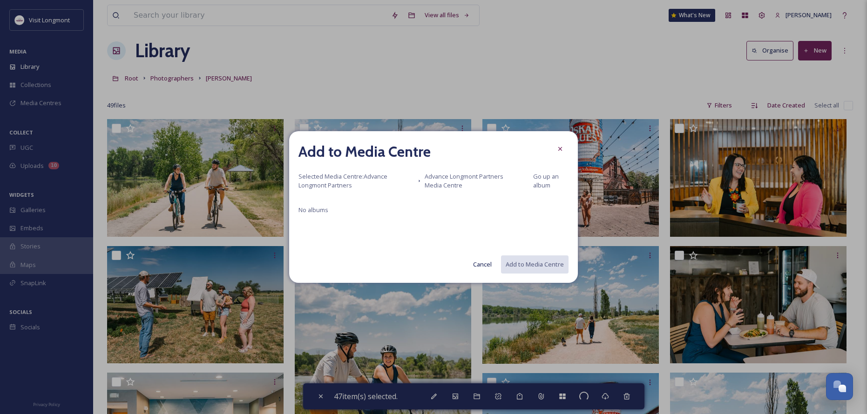
checkbox input "false"
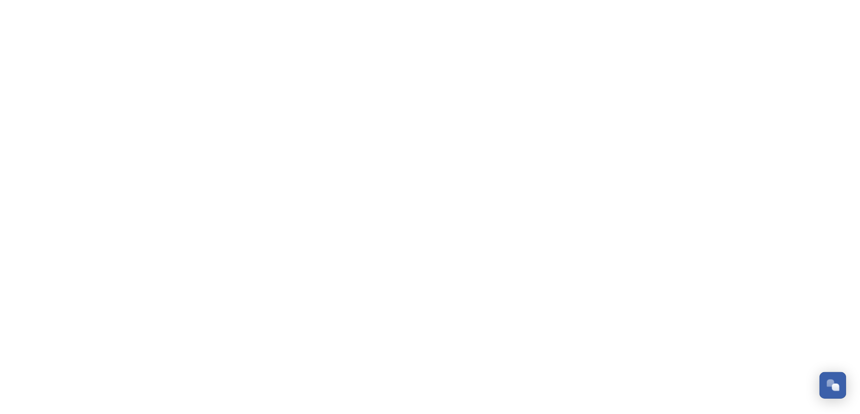
scroll to position [101, 0]
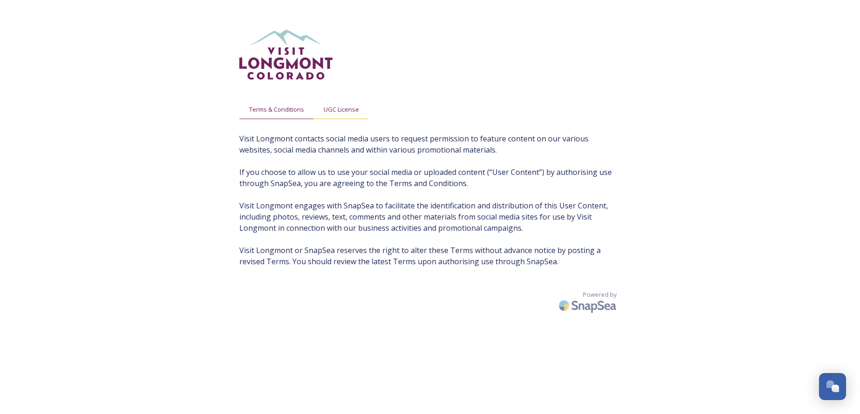
click at [338, 106] on span "UGC License" at bounding box center [341, 109] width 35 height 9
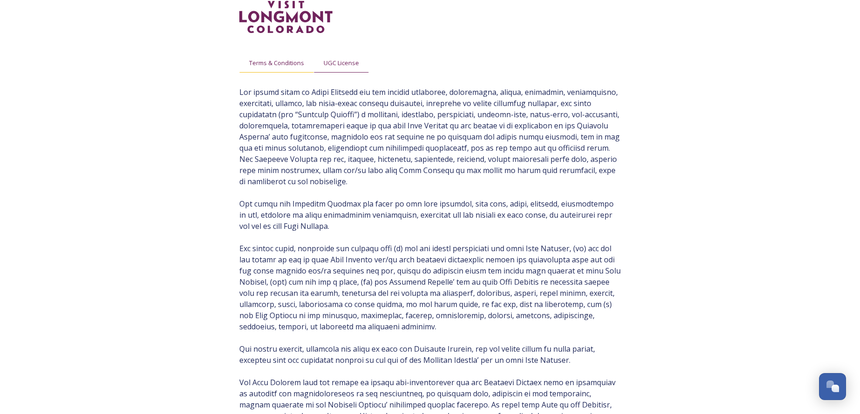
click at [257, 60] on span "Terms & Conditions" at bounding box center [276, 63] width 55 height 9
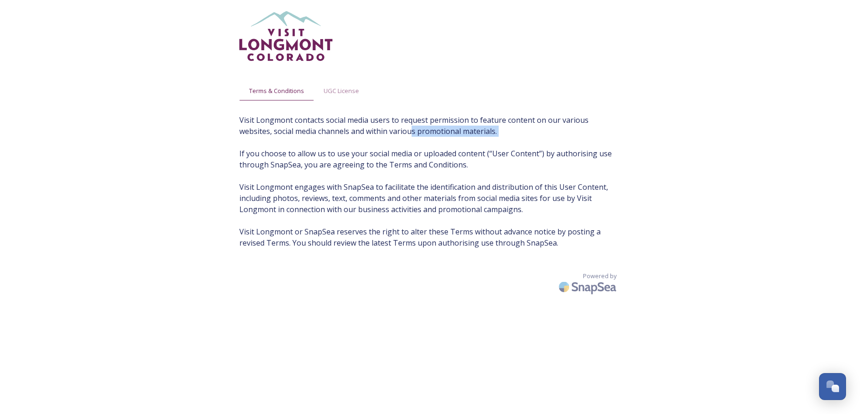
drag, startPoint x: 448, startPoint y: 139, endPoint x: 495, endPoint y: 140, distance: 46.1
click at [495, 140] on span "Visit Longmont contacts social media users to request permission to feature con…" at bounding box center [430, 182] width 382 height 134
click at [235, 152] on div "Terms & Conditions UGC License Visit Longmont contacts social media users to re…" at bounding box center [430, 207] width 400 height 414
click at [337, 92] on span "UGC License" at bounding box center [341, 91] width 35 height 9
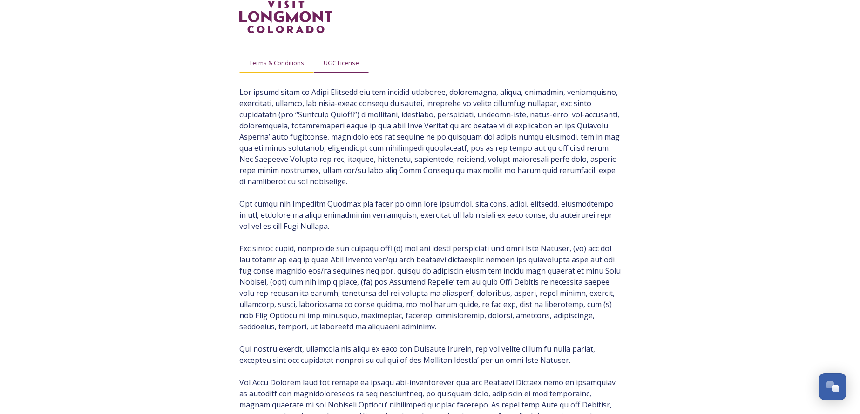
click at [279, 62] on span "Terms & Conditions" at bounding box center [276, 63] width 55 height 9
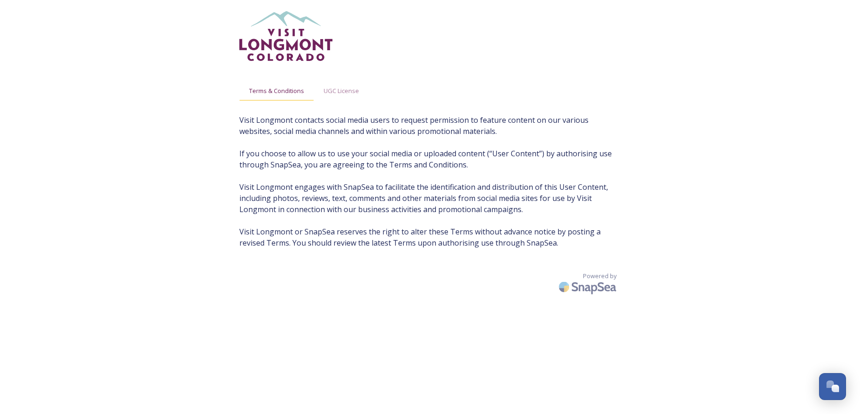
scroll to position [19, 0]
click at [339, 92] on span "UGC License" at bounding box center [341, 91] width 35 height 9
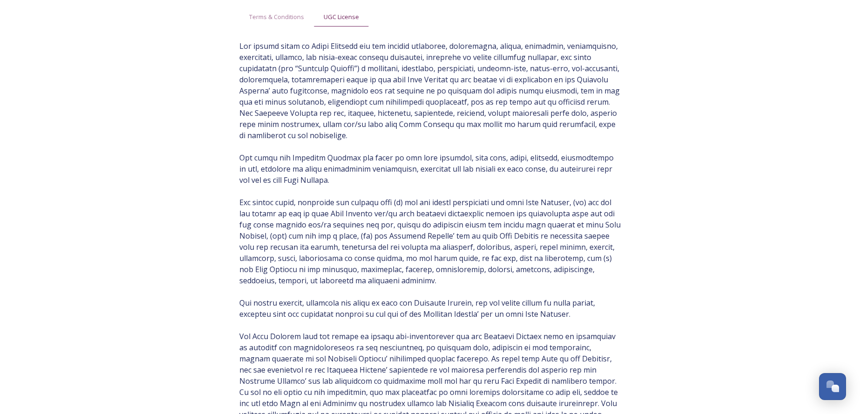
scroll to position [0, 0]
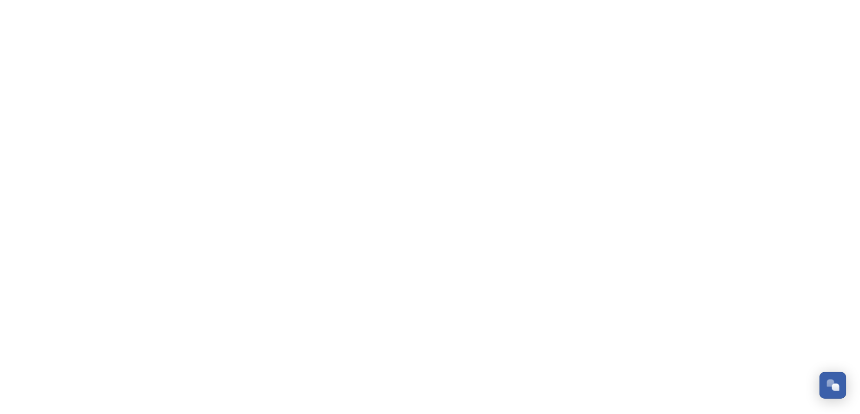
scroll to position [101, 0]
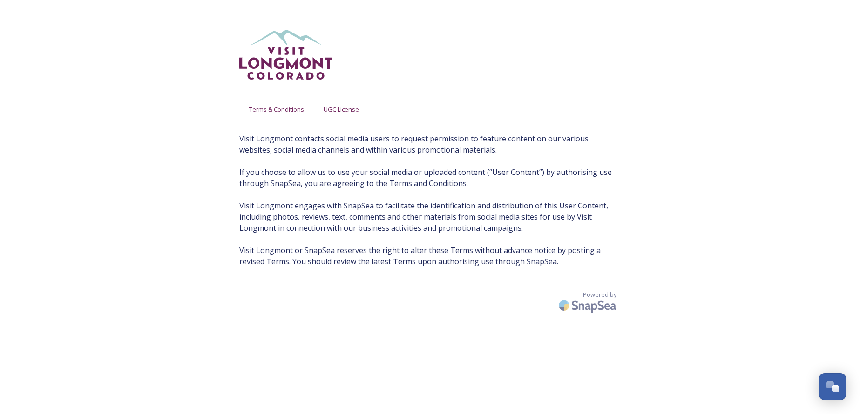
click at [338, 104] on div "UGC License" at bounding box center [341, 109] width 55 height 19
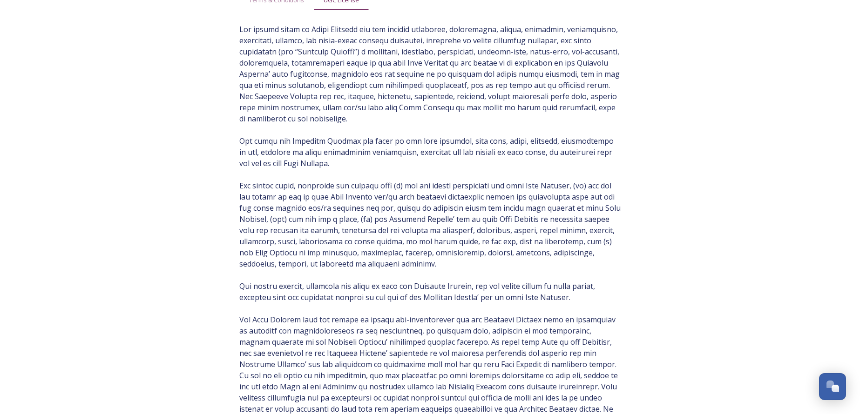
scroll to position [0, 0]
